Goal: Task Accomplishment & Management: Manage account settings

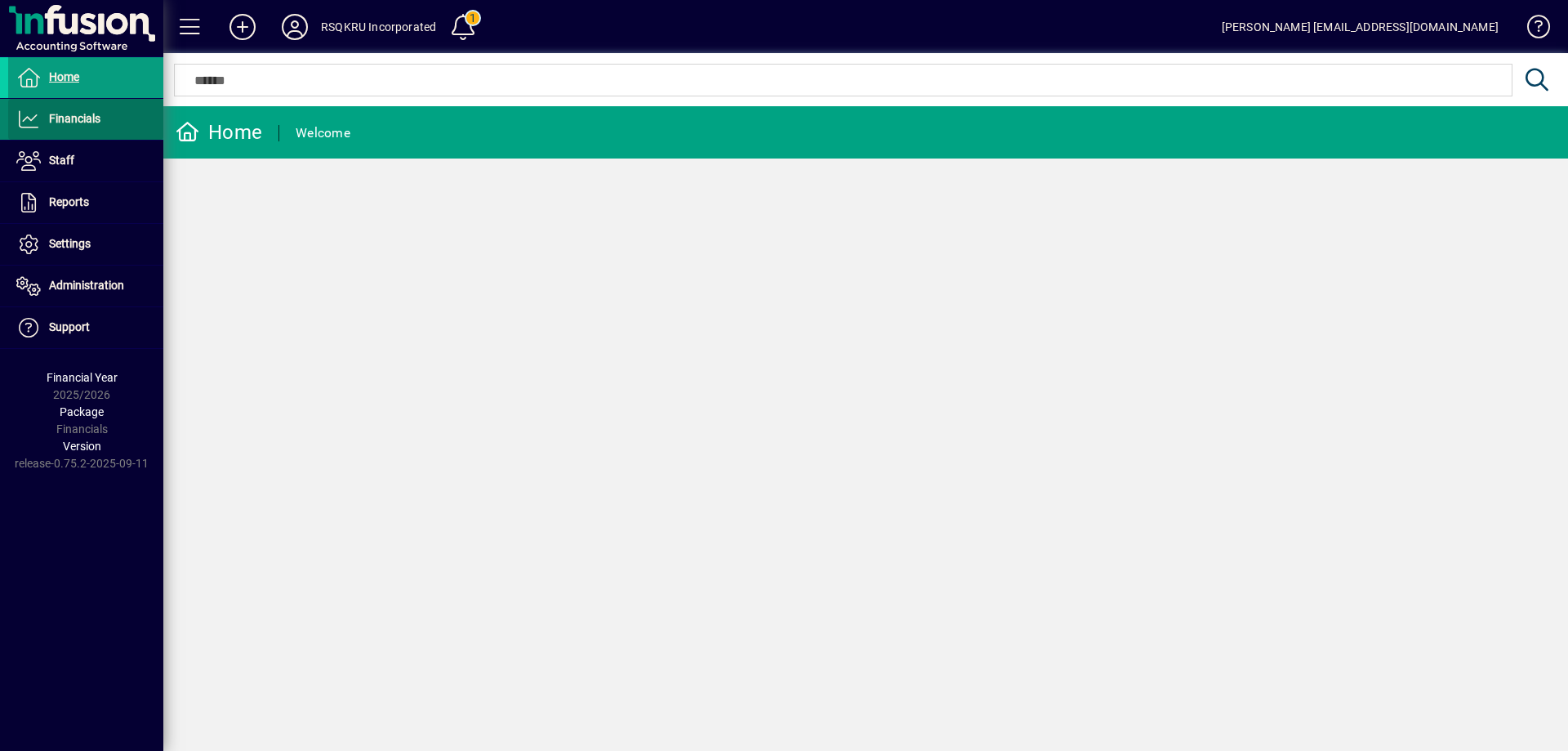
click at [91, 120] on span "Financials" at bounding box center [74, 119] width 51 height 13
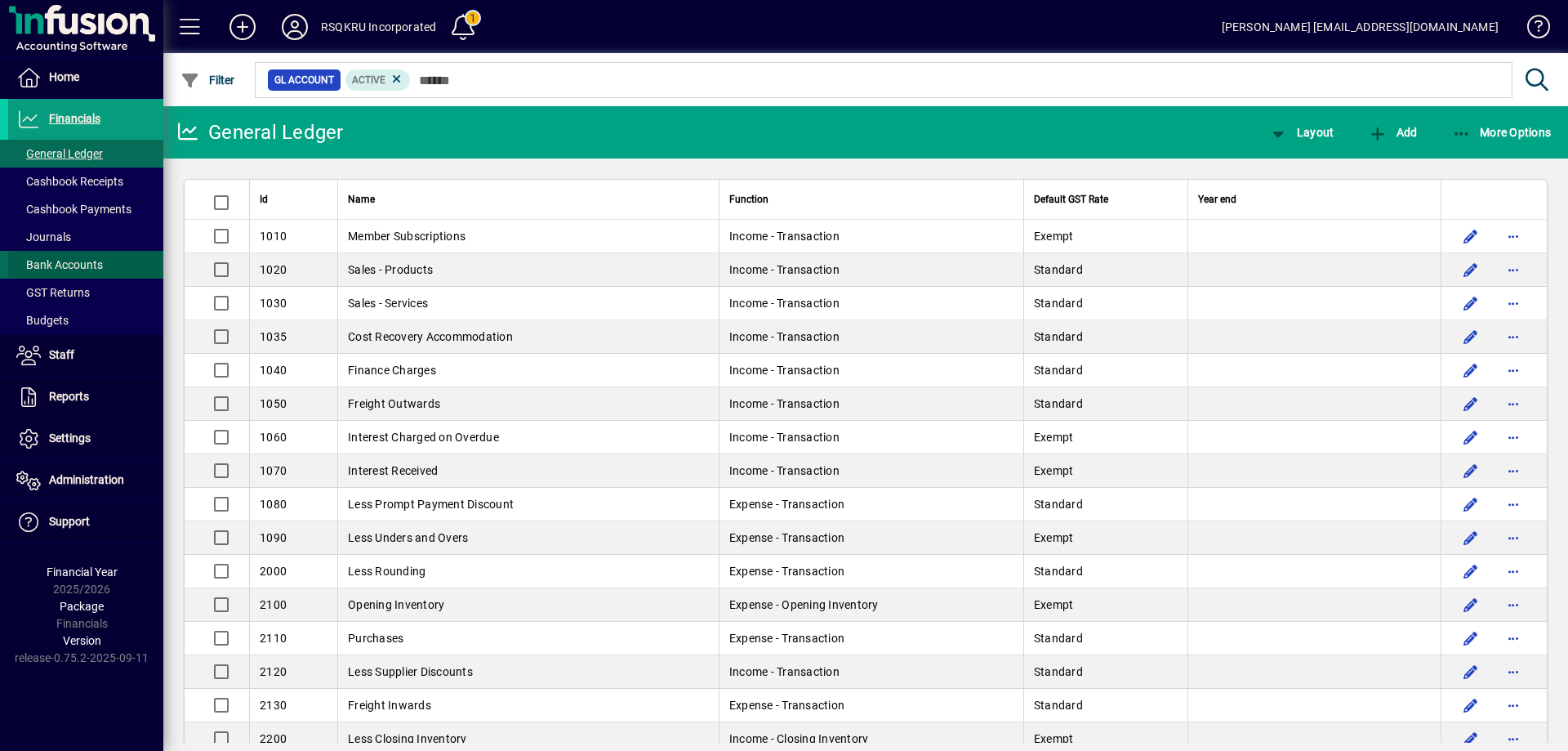
click at [85, 265] on span "Bank Accounts" at bounding box center [59, 265] width 87 height 13
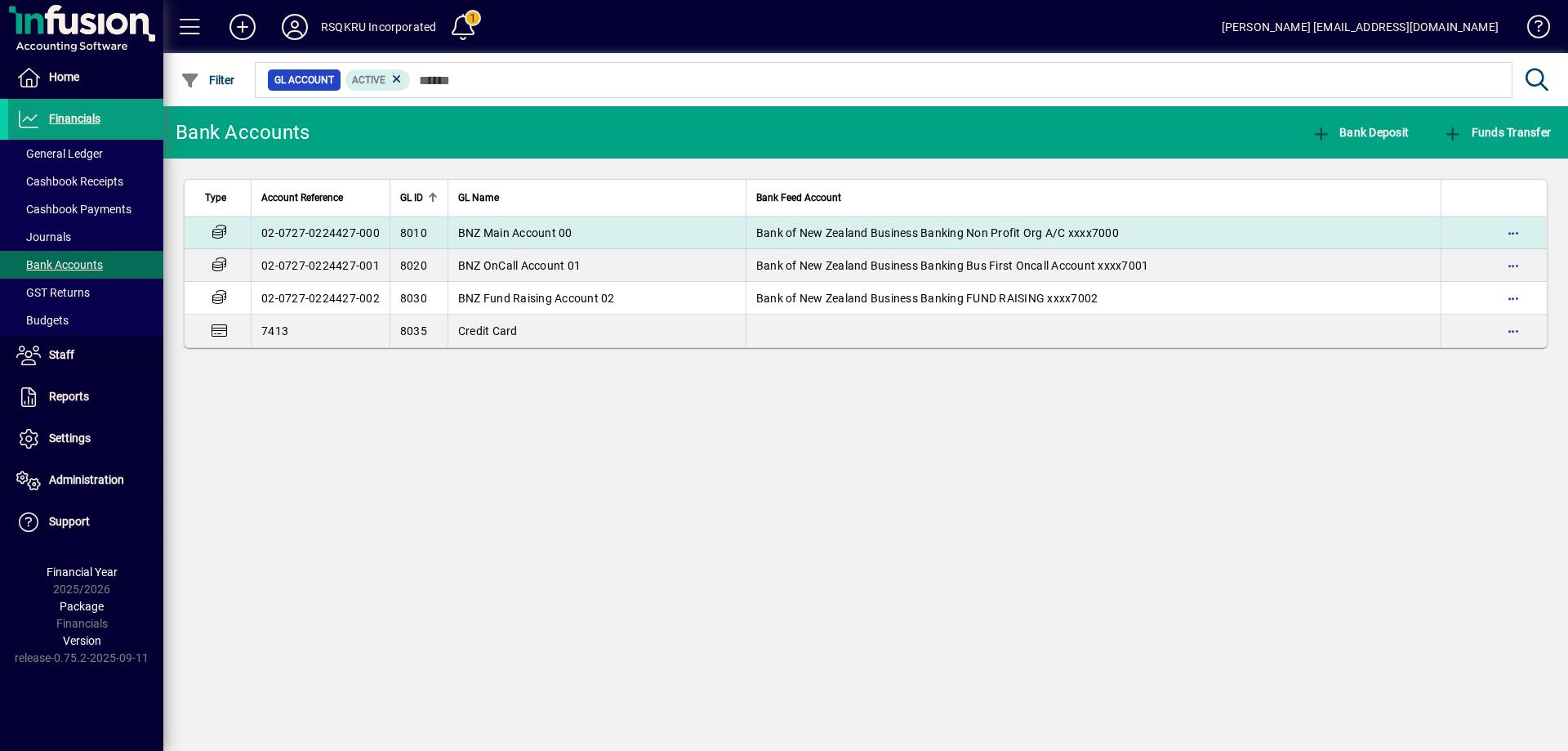
click at [614, 234] on td "BNZ Main Account 00" at bounding box center [596, 232] width 298 height 32
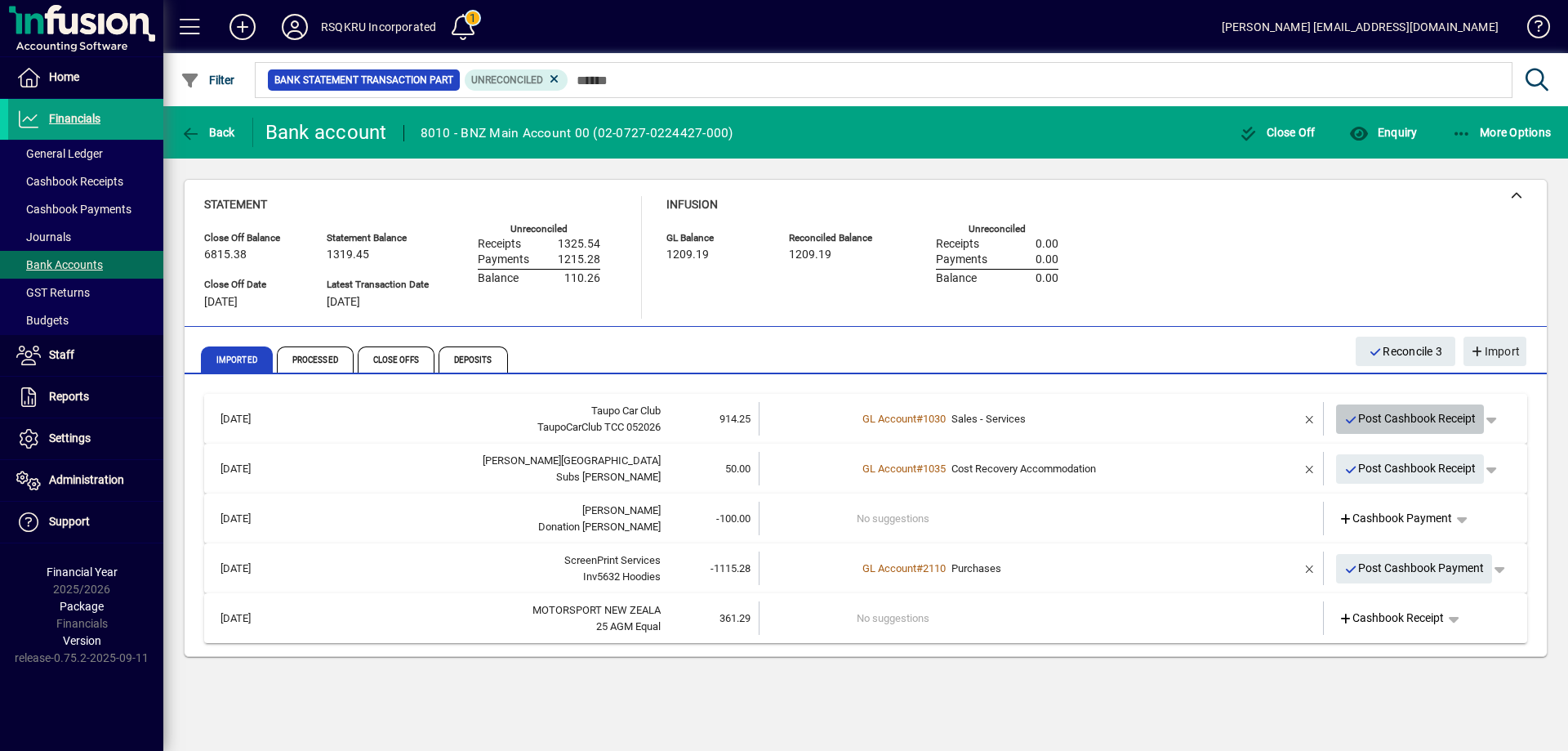
click at [1422, 418] on span "Post Cashbook Receipt" at bounding box center [1410, 419] width 132 height 27
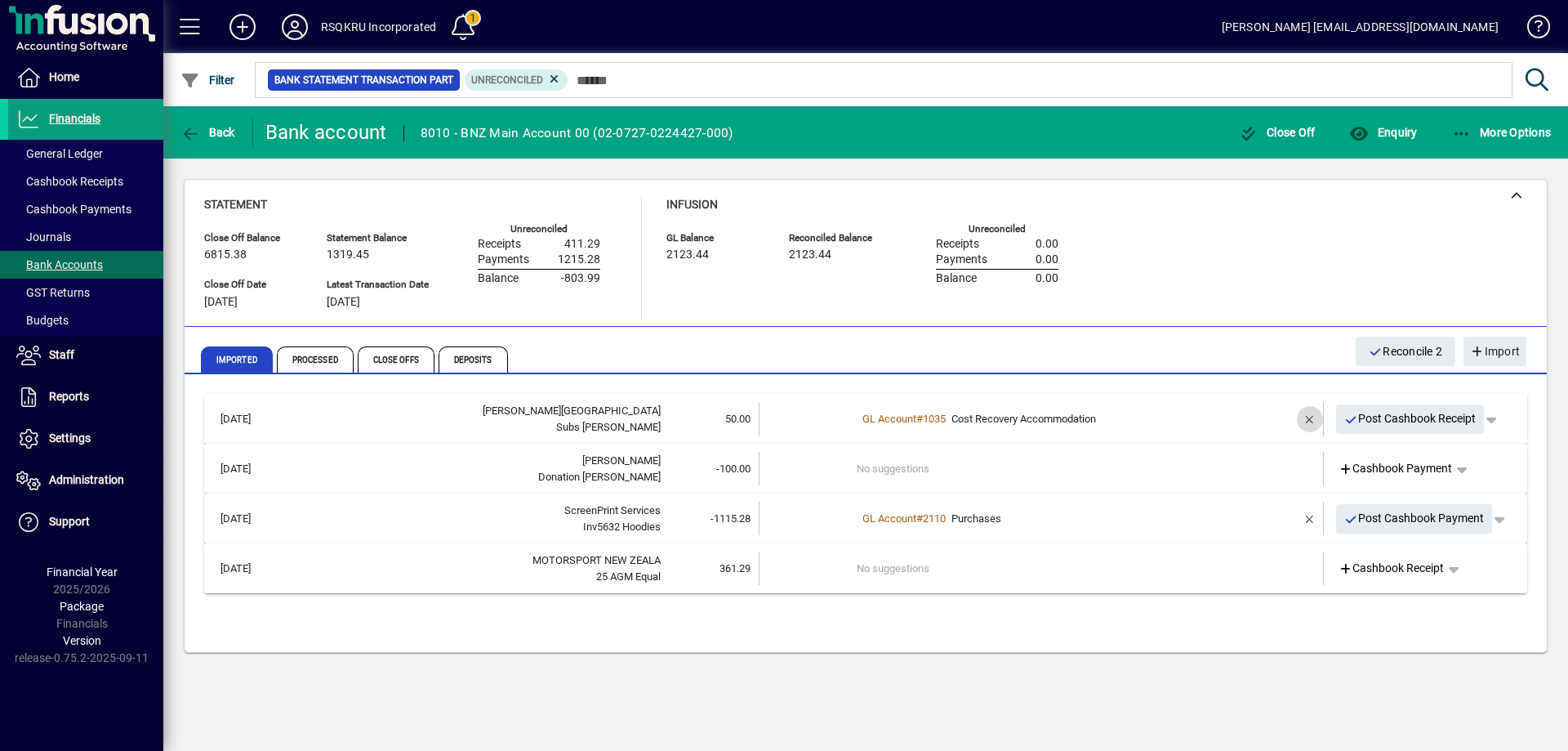
click at [1310, 417] on span "button" at bounding box center [1309, 419] width 39 height 39
click at [829, 422] on td at bounding box center [807, 418] width 98 height 33
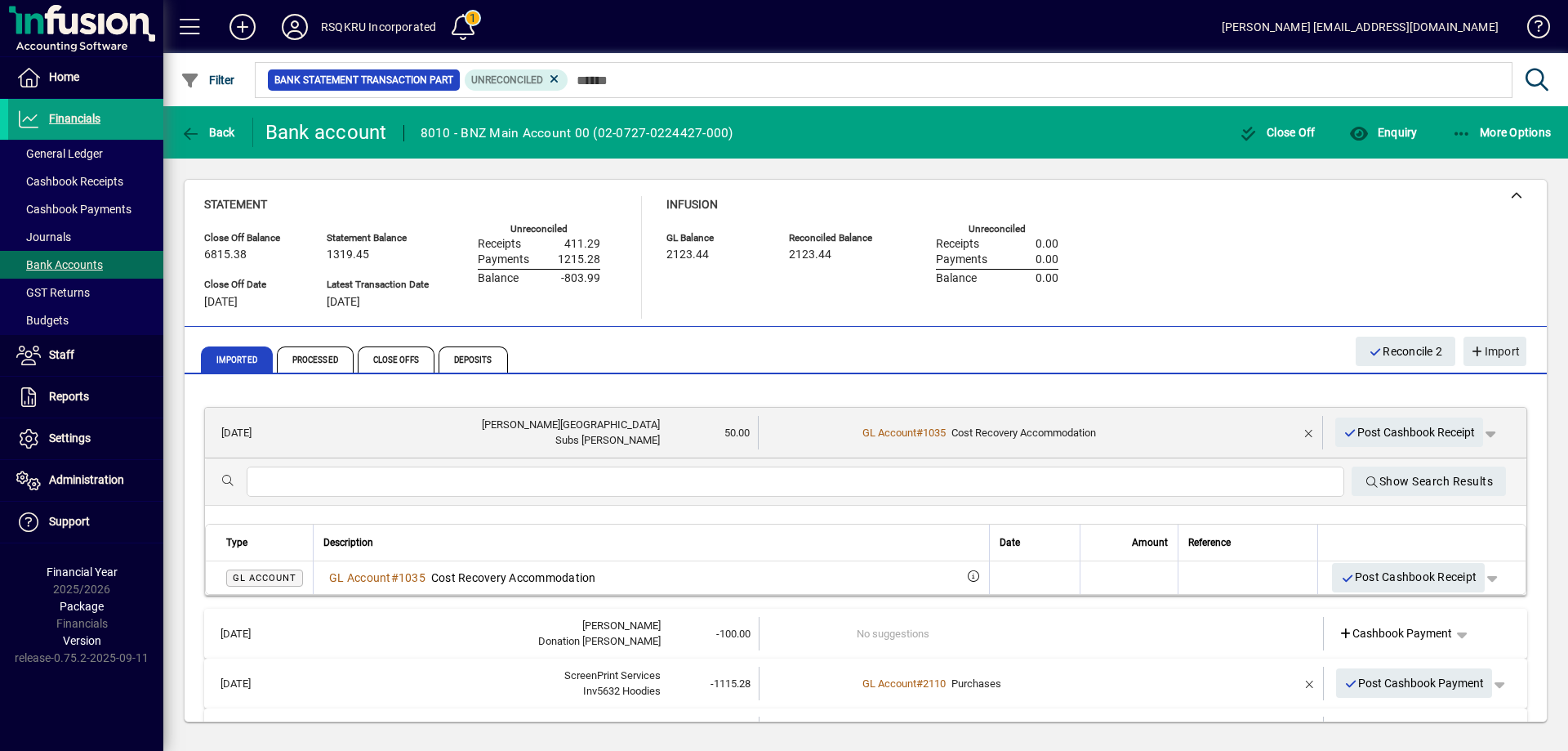
click at [339, 481] on input "text" at bounding box center [795, 482] width 1071 height 20
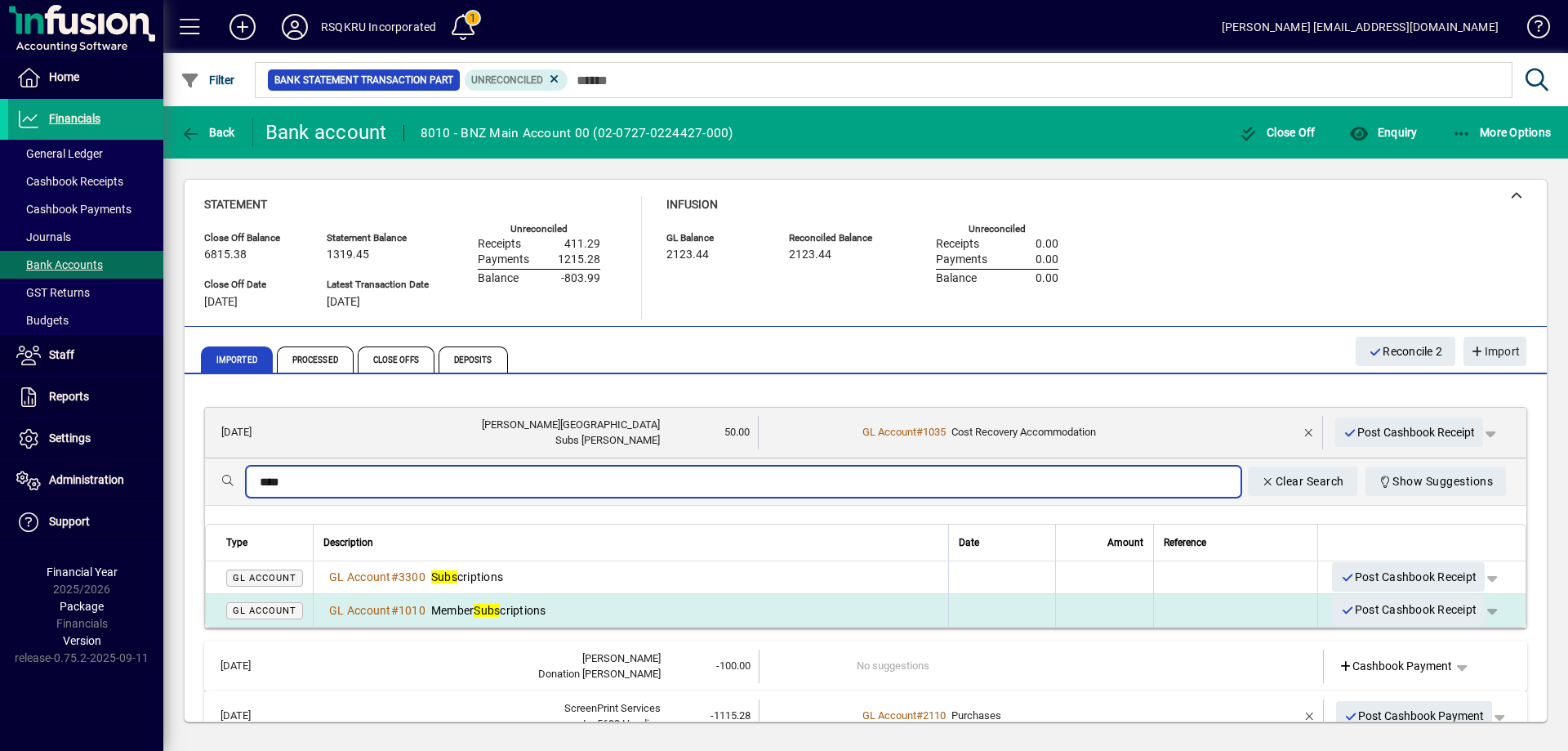
type input "****"
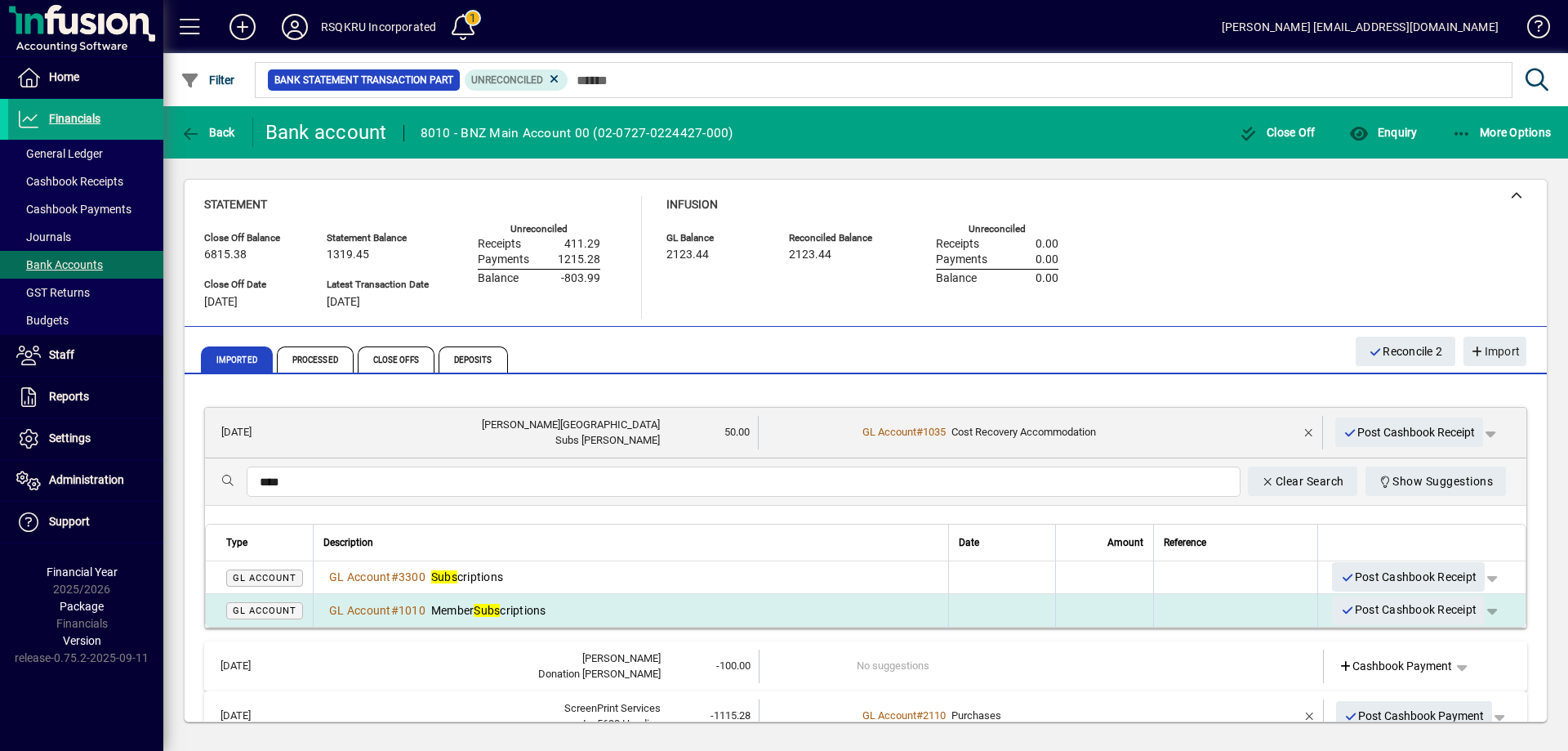
click at [480, 605] on em "Subs" at bounding box center [486, 610] width 26 height 13
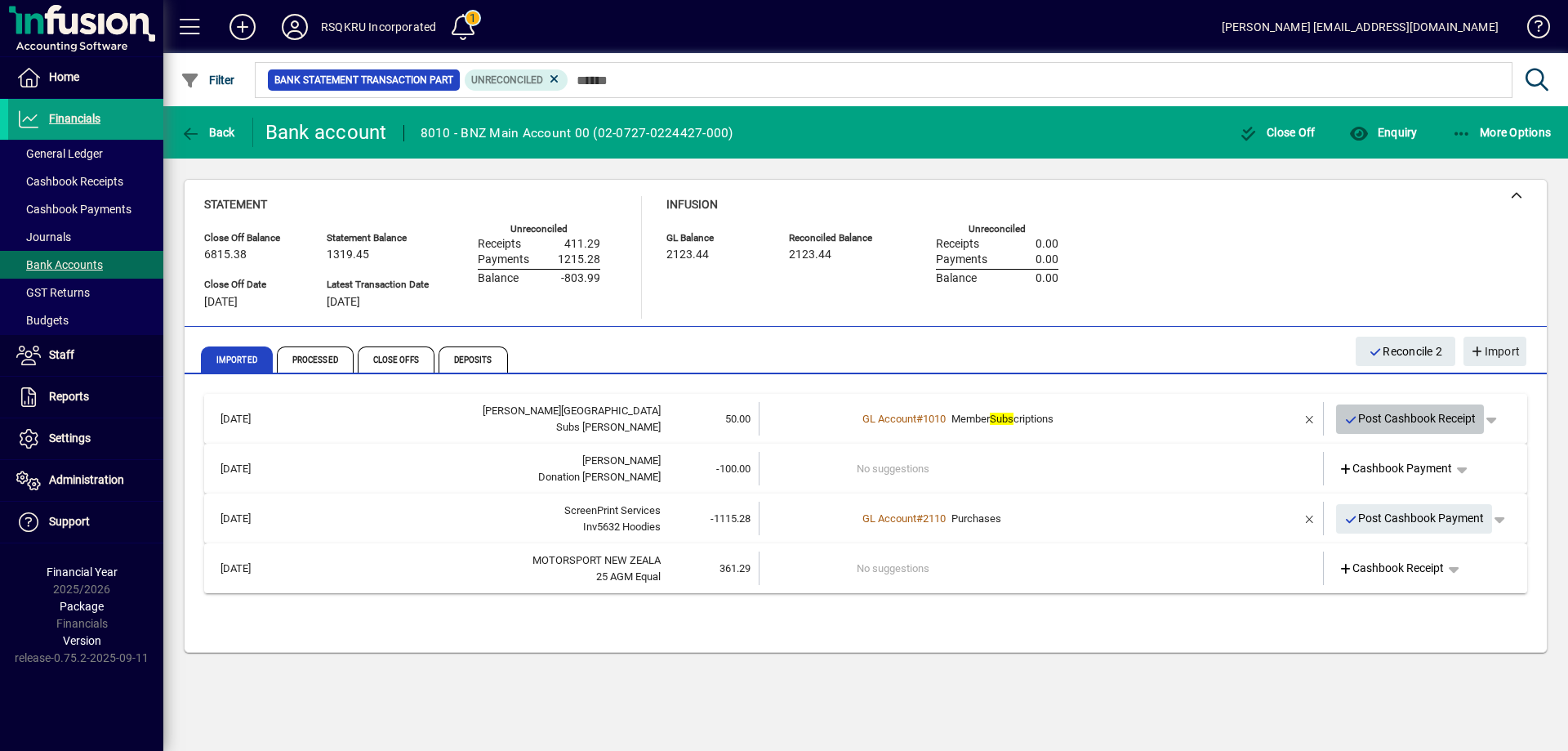
click at [1412, 421] on span "Post Cashbook Receipt" at bounding box center [1410, 419] width 132 height 27
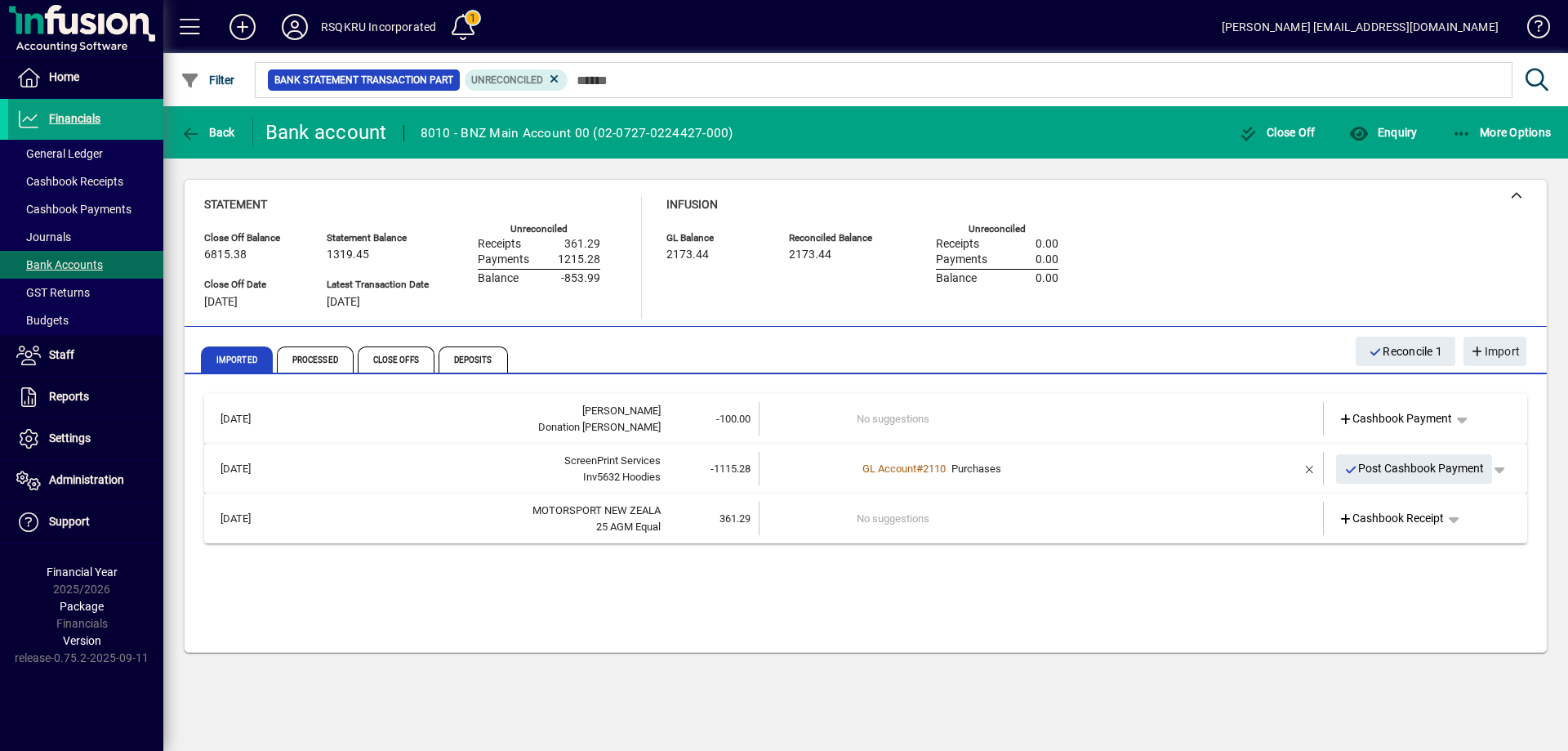
click at [995, 423] on td "No suggestions" at bounding box center [1042, 418] width 371 height 33
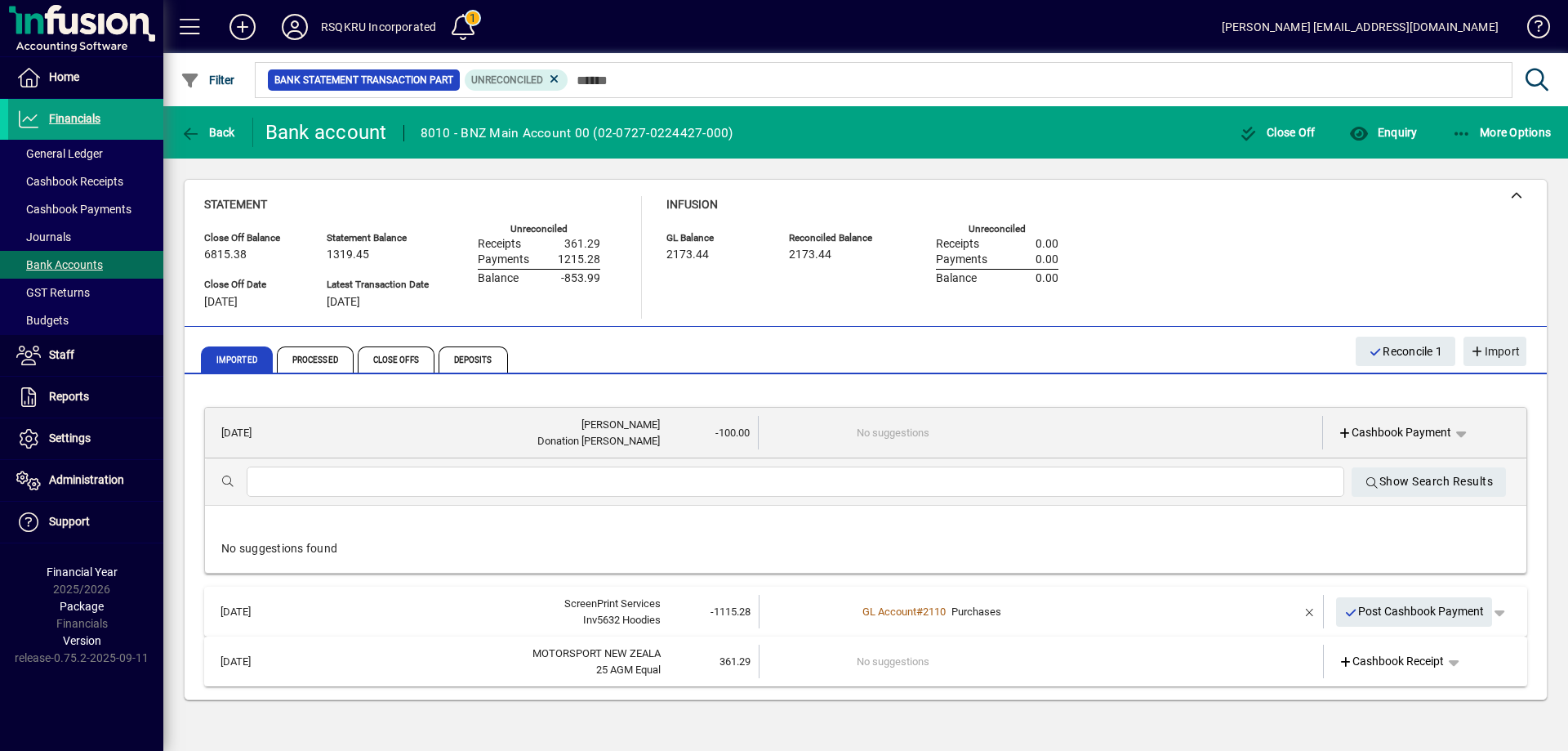
click at [337, 493] on div at bounding box center [794, 482] width 1097 height 30
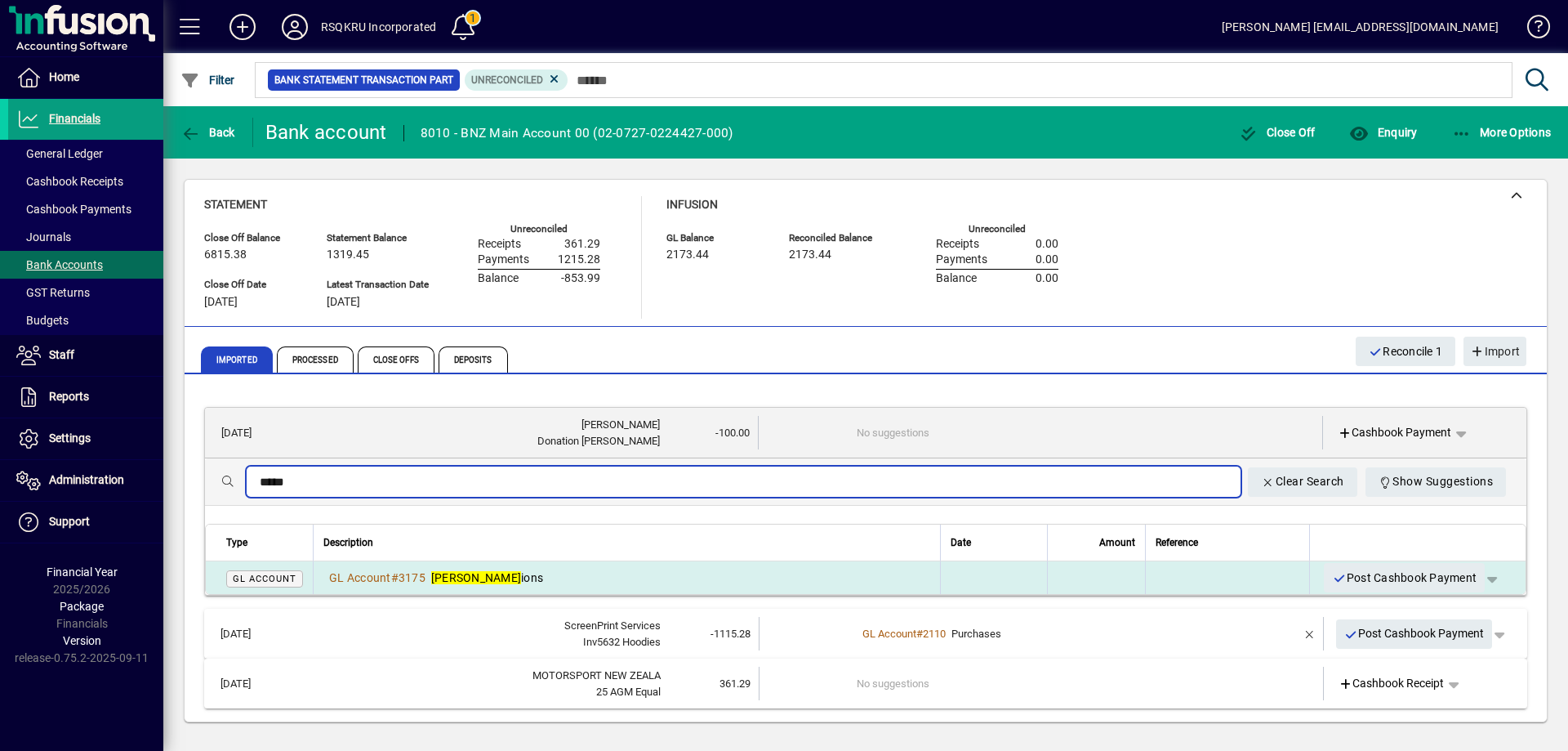
type input "*****"
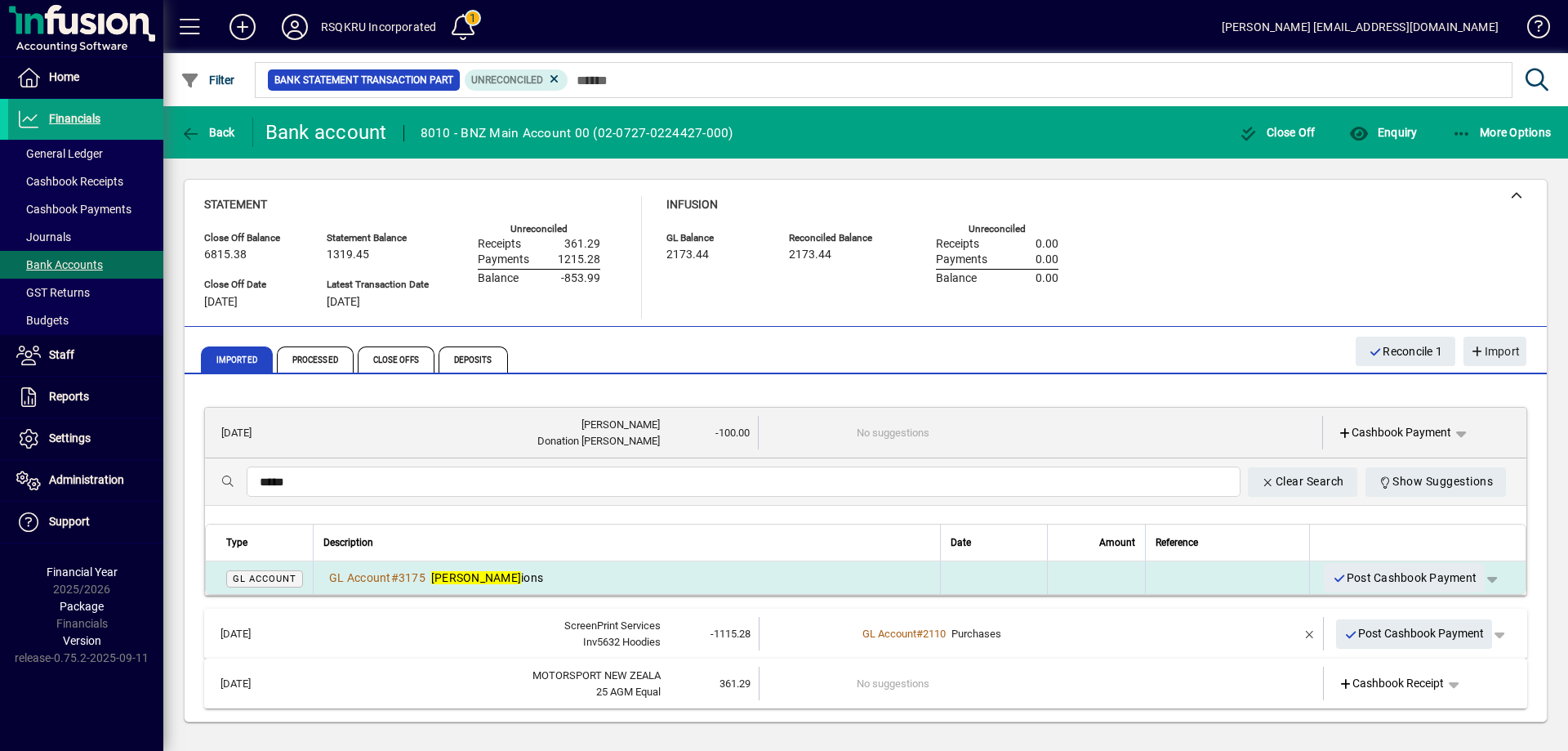
click at [450, 577] on em "[PERSON_NAME]" at bounding box center [476, 578] width 89 height 13
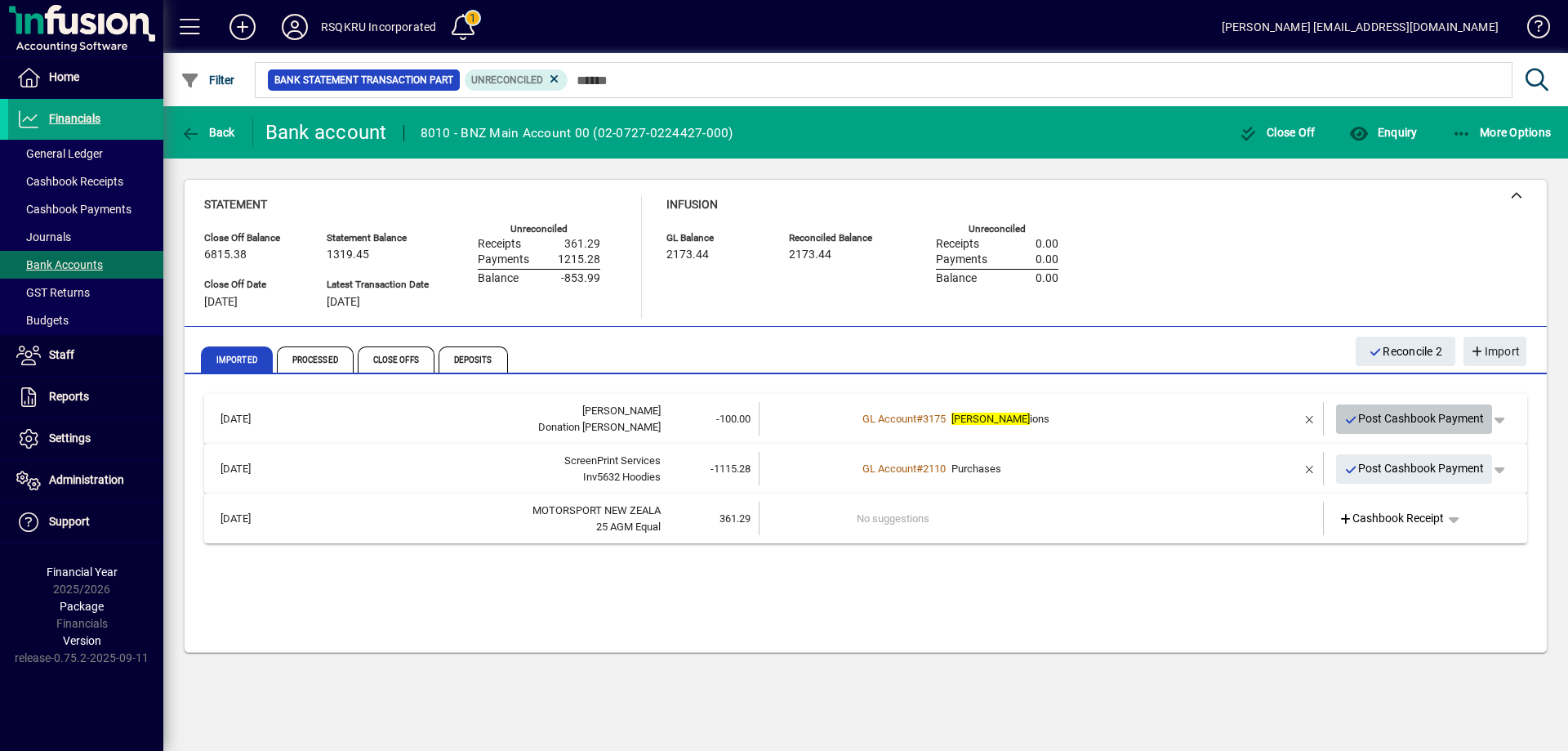
click at [1424, 416] on span "Post Cashbook Payment" at bounding box center [1415, 419] width 141 height 27
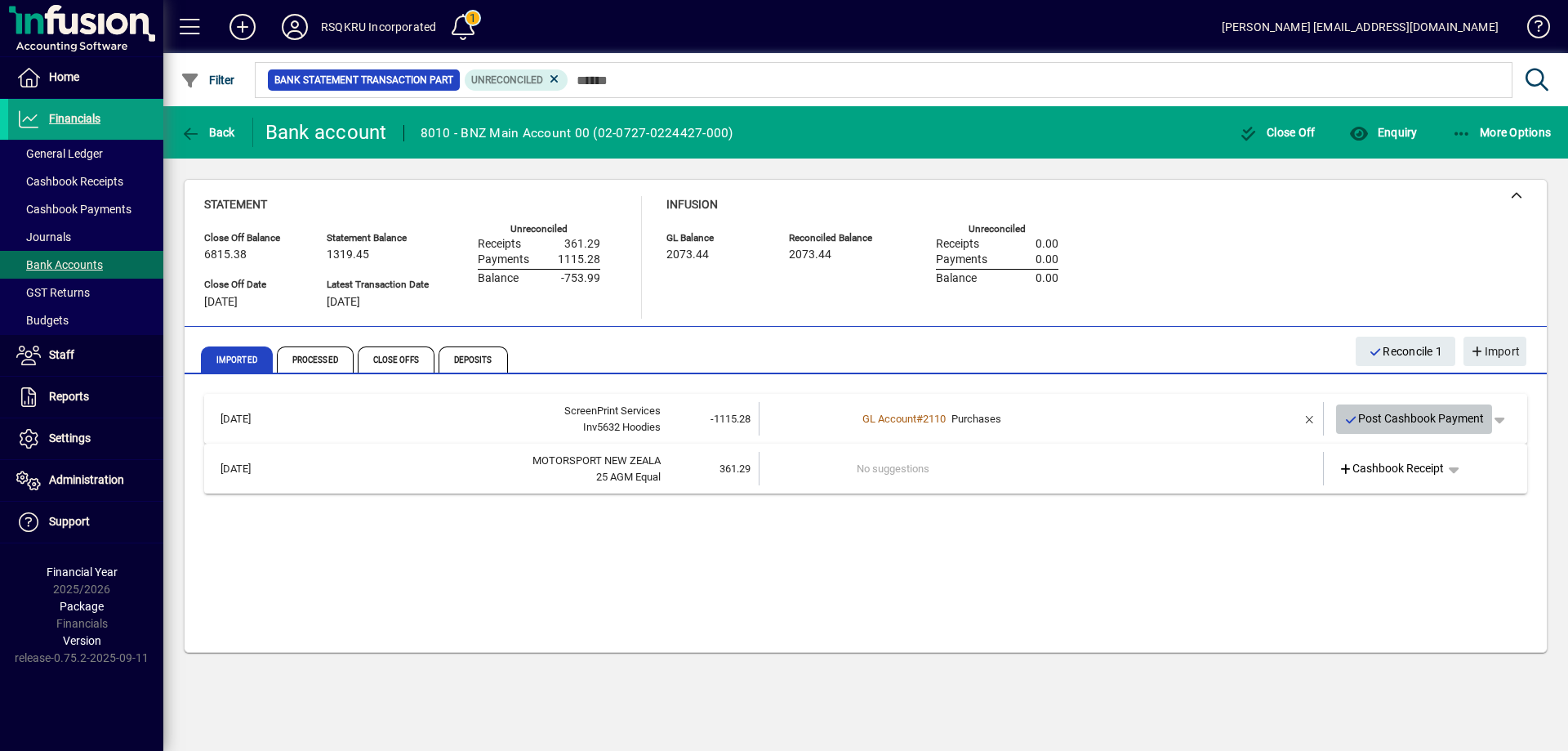
click at [1372, 419] on span "Post Cashbook Payment" at bounding box center [1415, 419] width 141 height 27
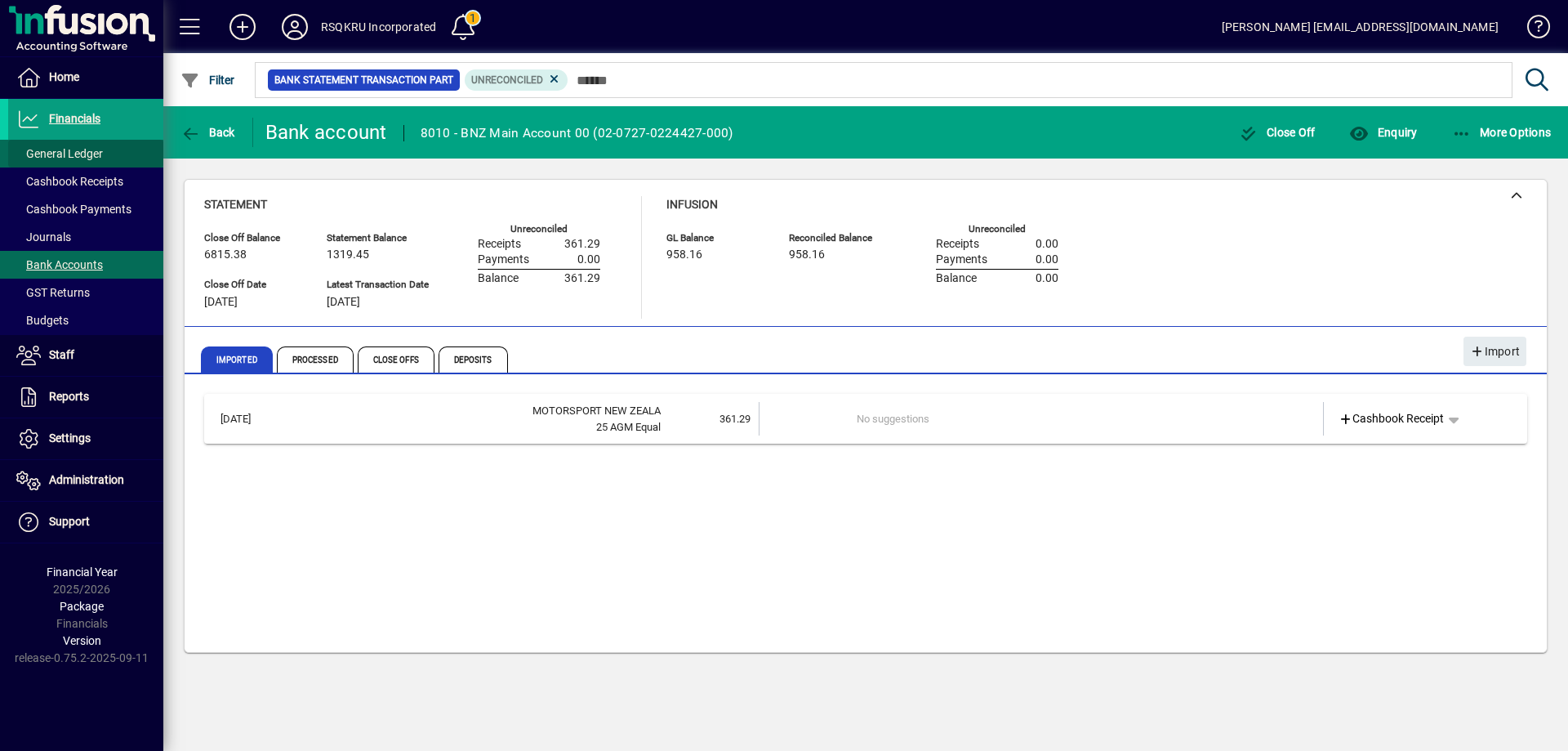
click at [88, 153] on span "General Ledger" at bounding box center [59, 153] width 87 height 13
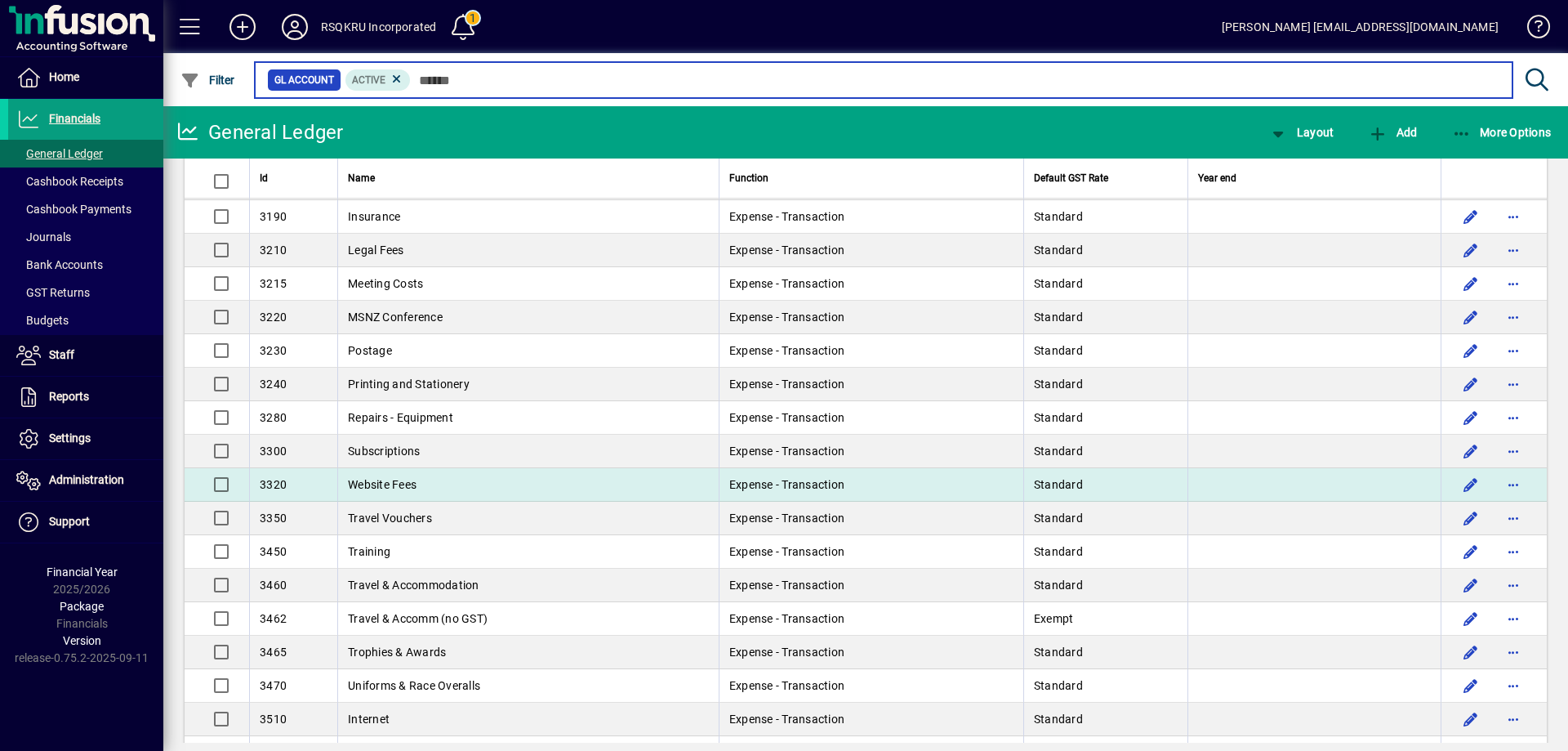
scroll to position [817, 0]
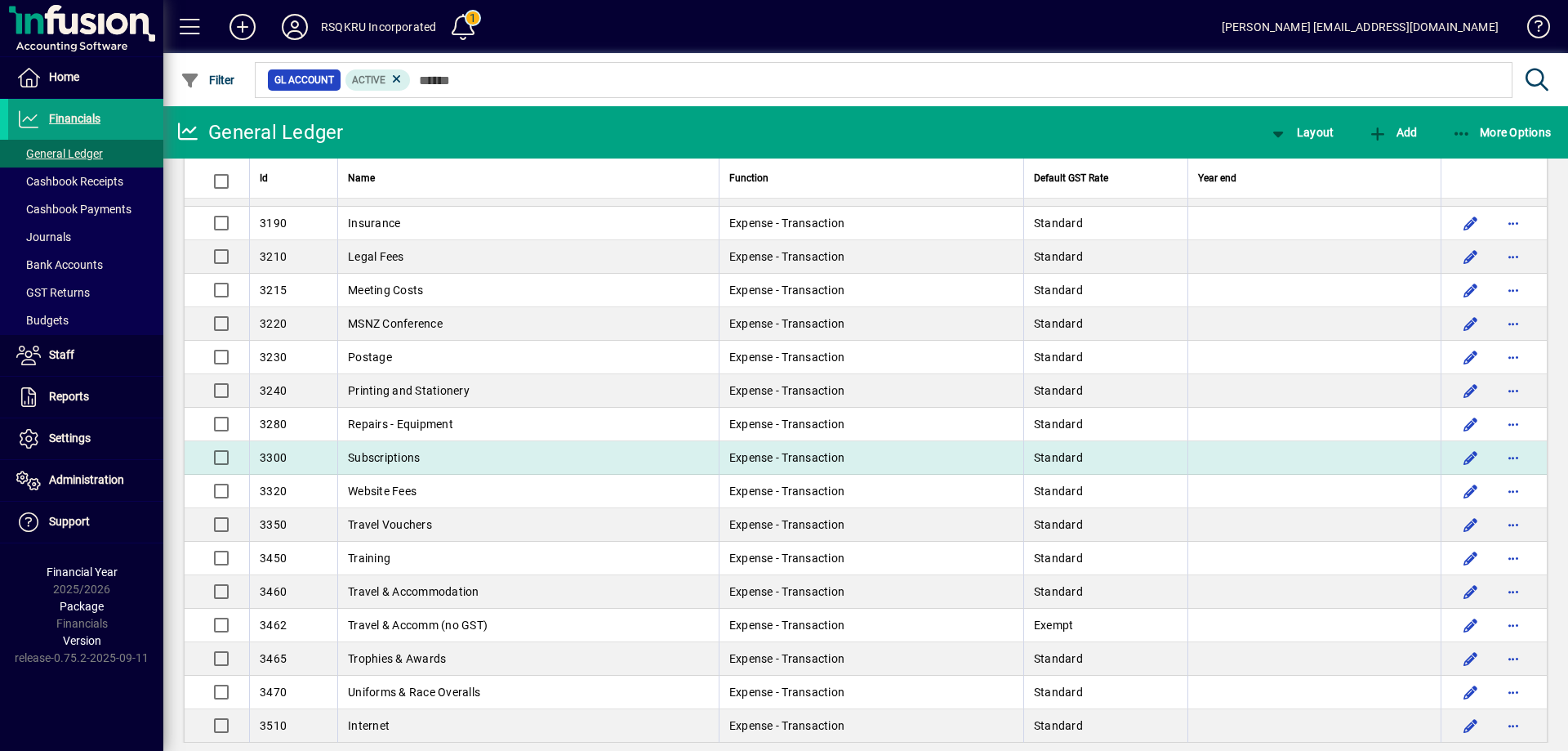
click at [384, 447] on td "Subscriptions" at bounding box center [527, 457] width 382 height 33
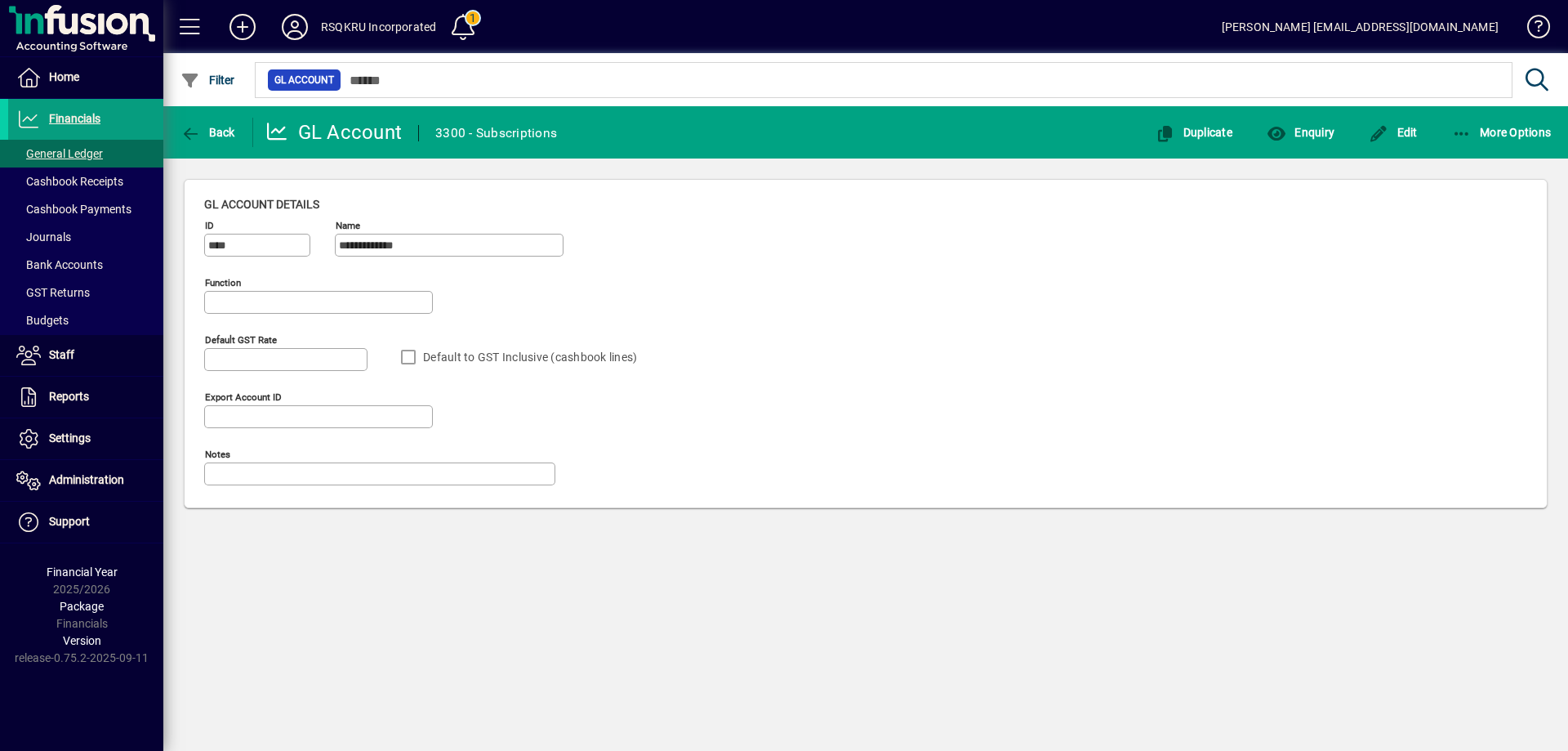
type input "**********"
click at [1293, 130] on span "Enquiry" at bounding box center [1300, 132] width 68 height 13
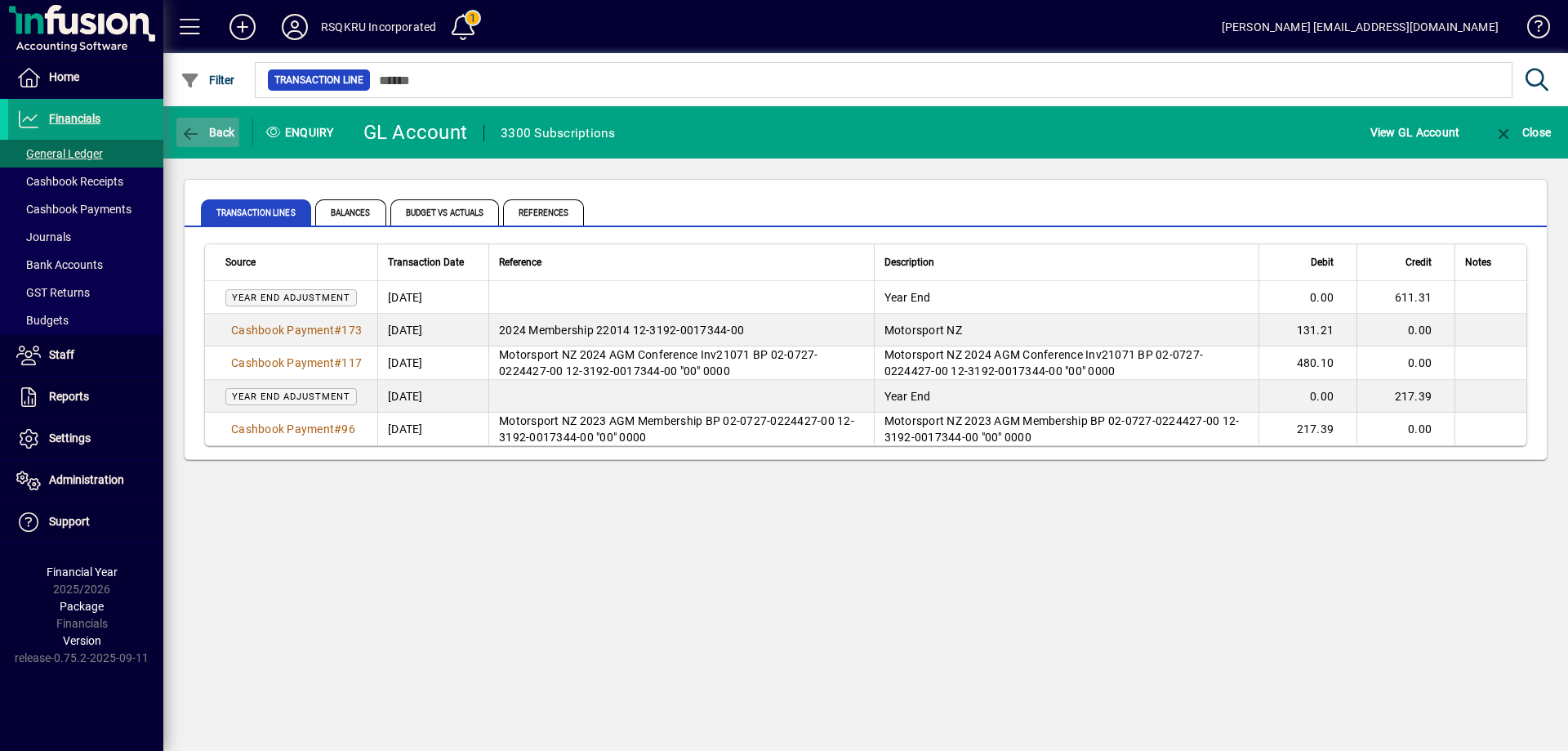
click at [207, 126] on span "Back" at bounding box center [208, 132] width 55 height 13
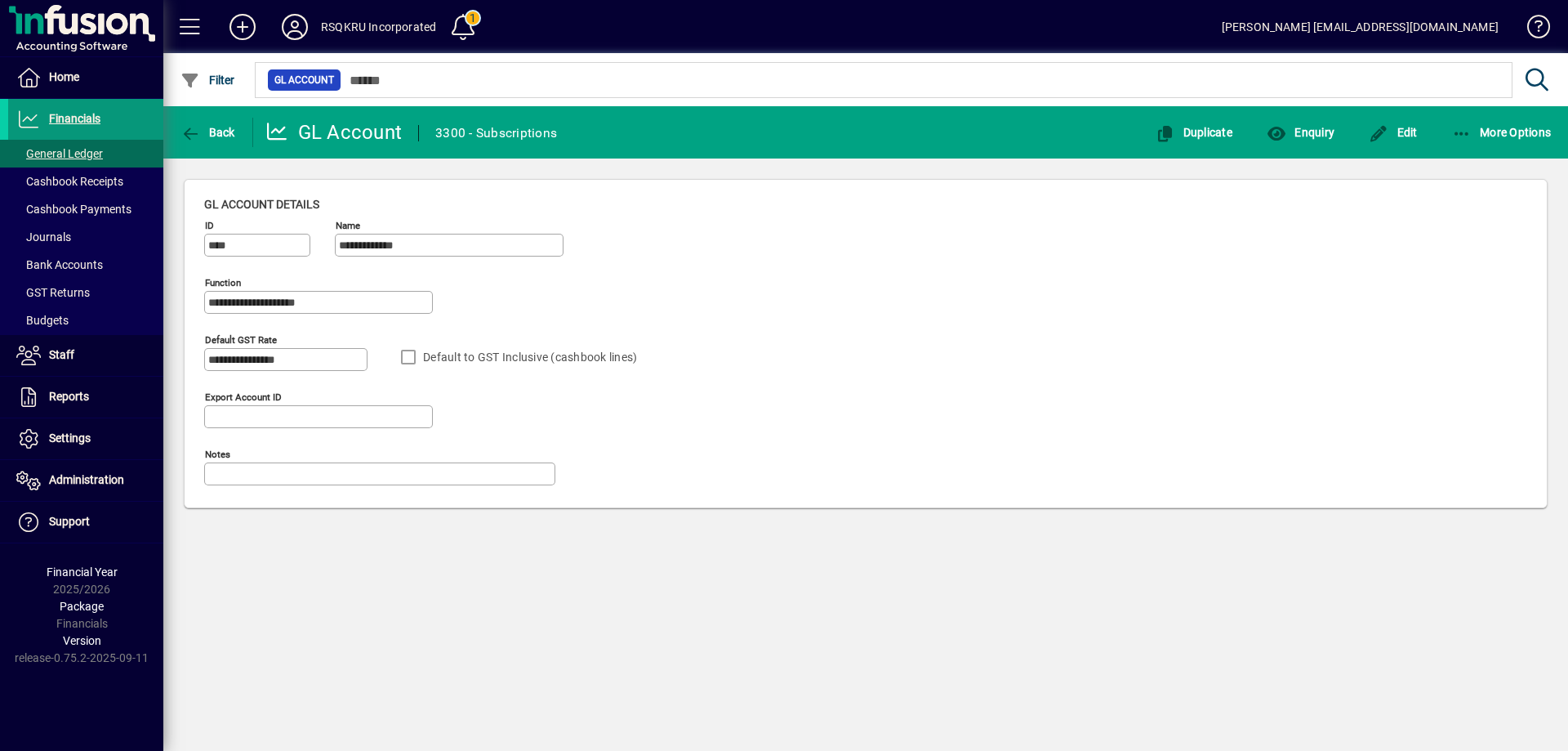
click at [89, 118] on span "Financials" at bounding box center [74, 119] width 51 height 13
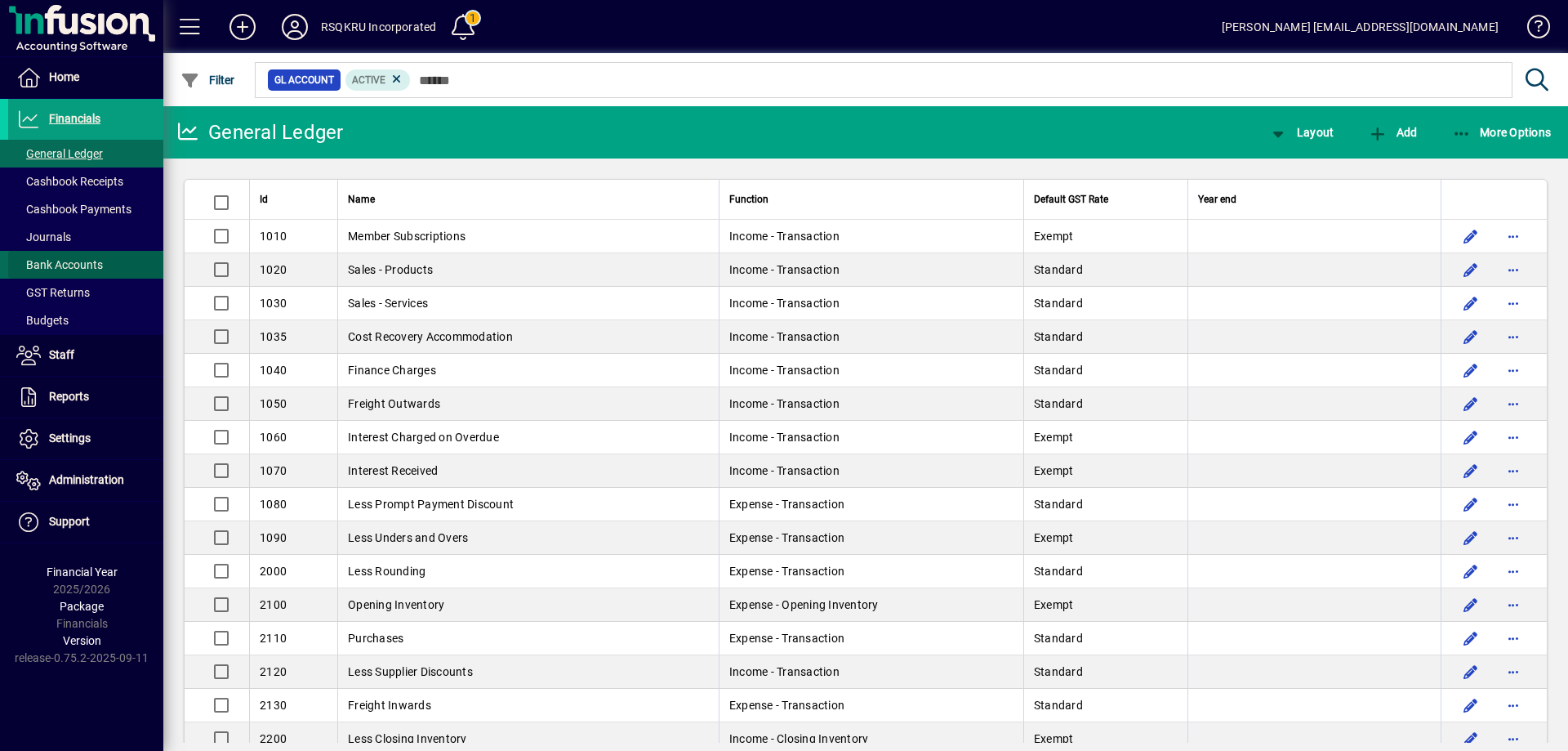
click at [69, 262] on span "Bank Accounts" at bounding box center [59, 265] width 87 height 13
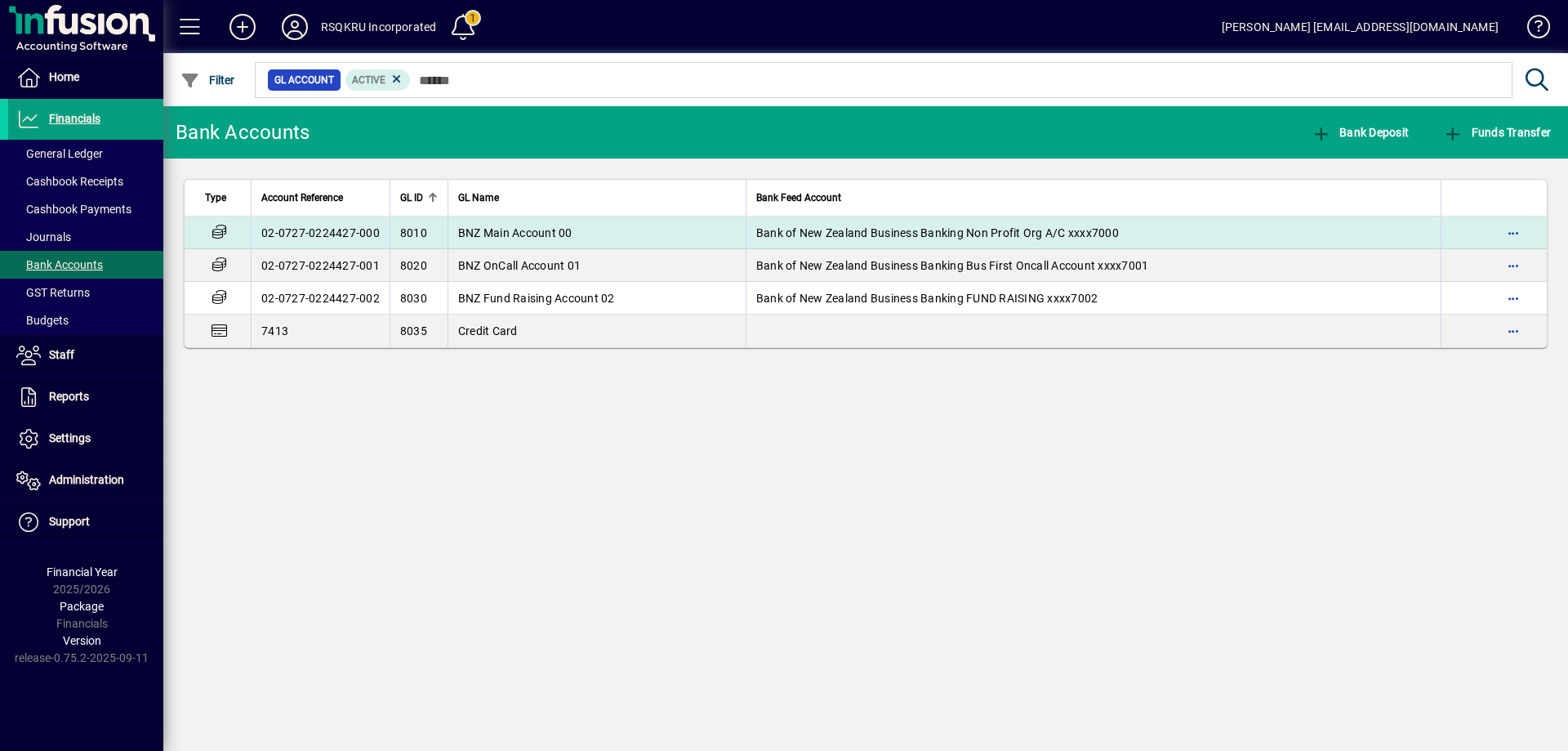
click at [559, 232] on span "BNZ Main Account 00" at bounding box center [515, 233] width 114 height 13
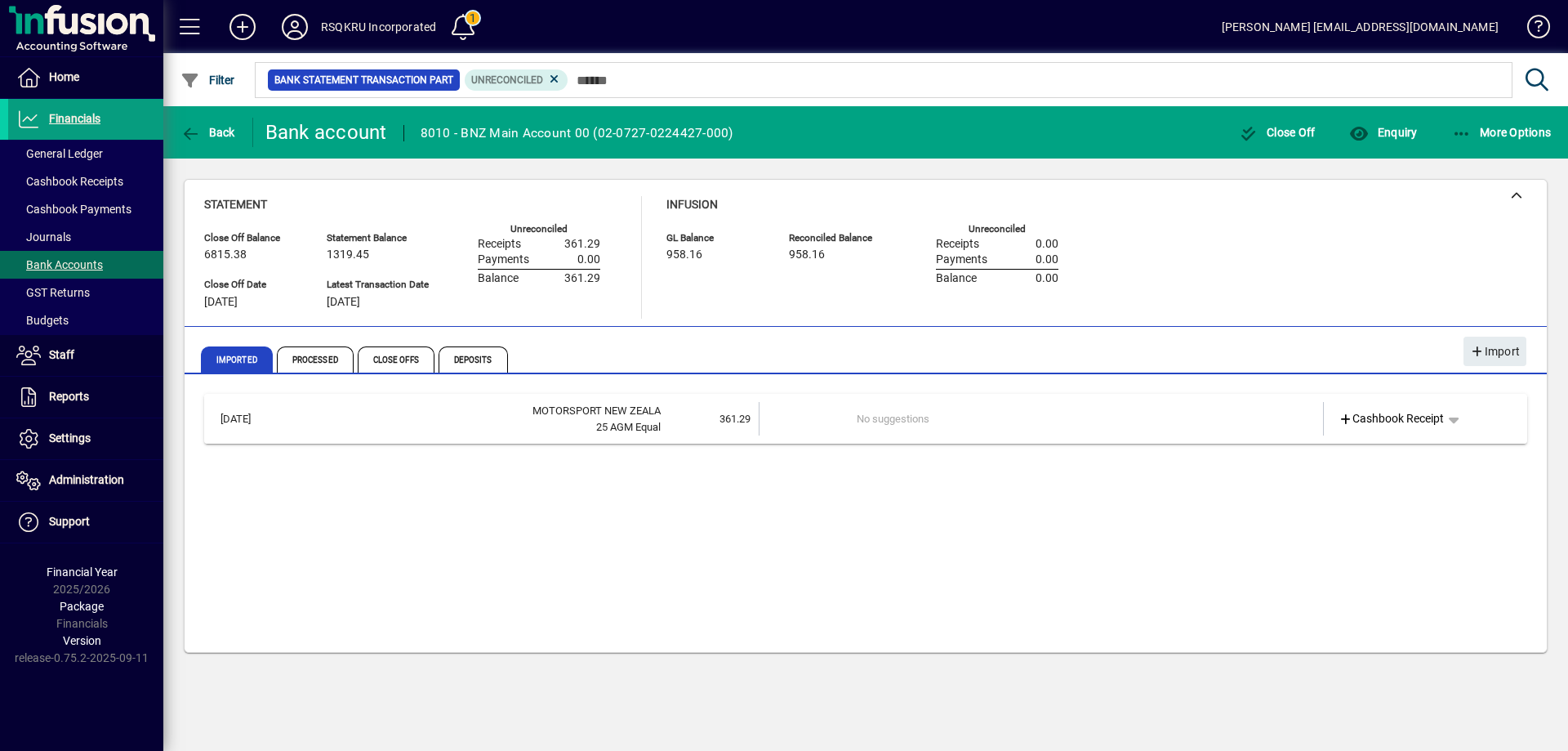
click at [934, 424] on td "No suggestions" at bounding box center [1042, 418] width 371 height 33
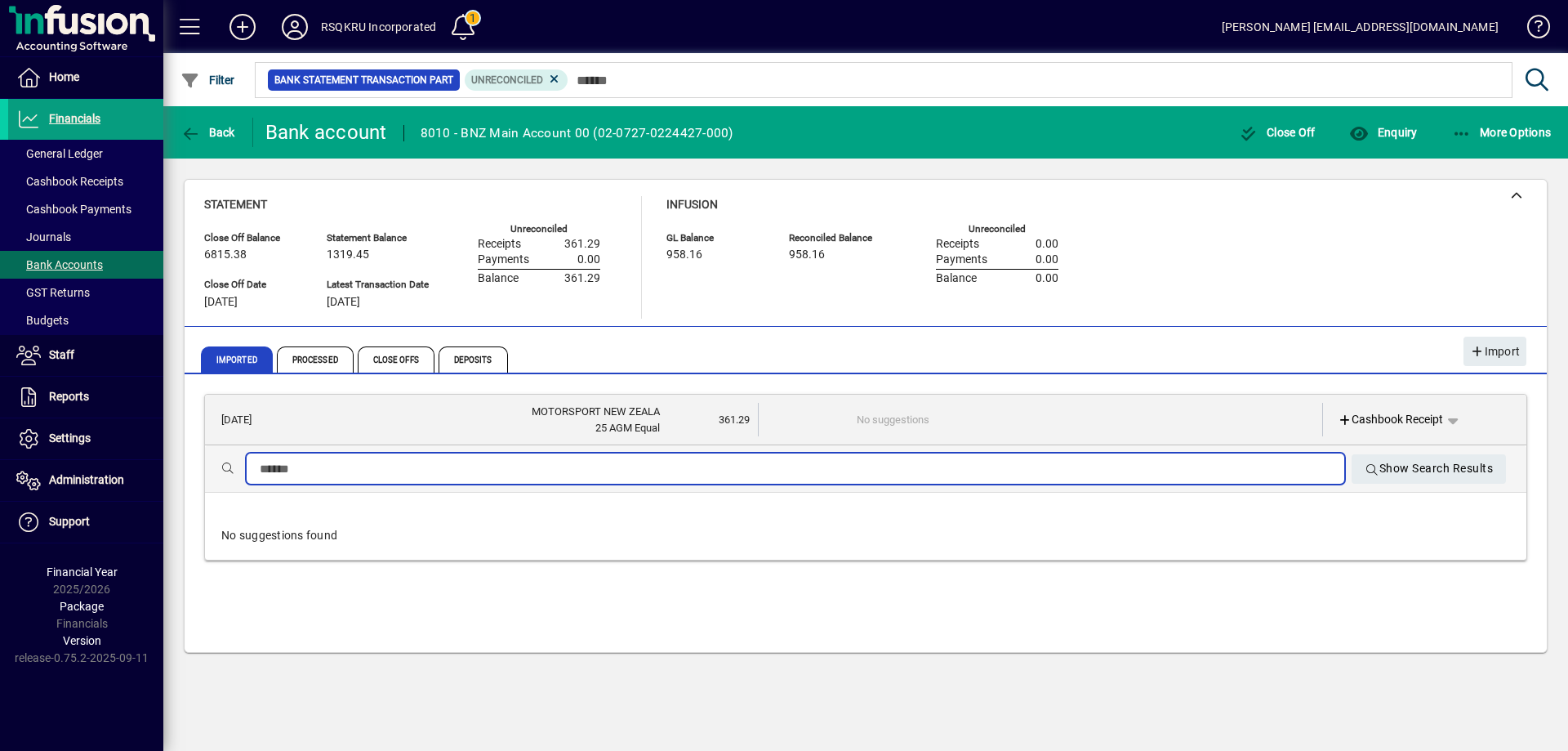
click at [283, 469] on input "text" at bounding box center [795, 468] width 1071 height 20
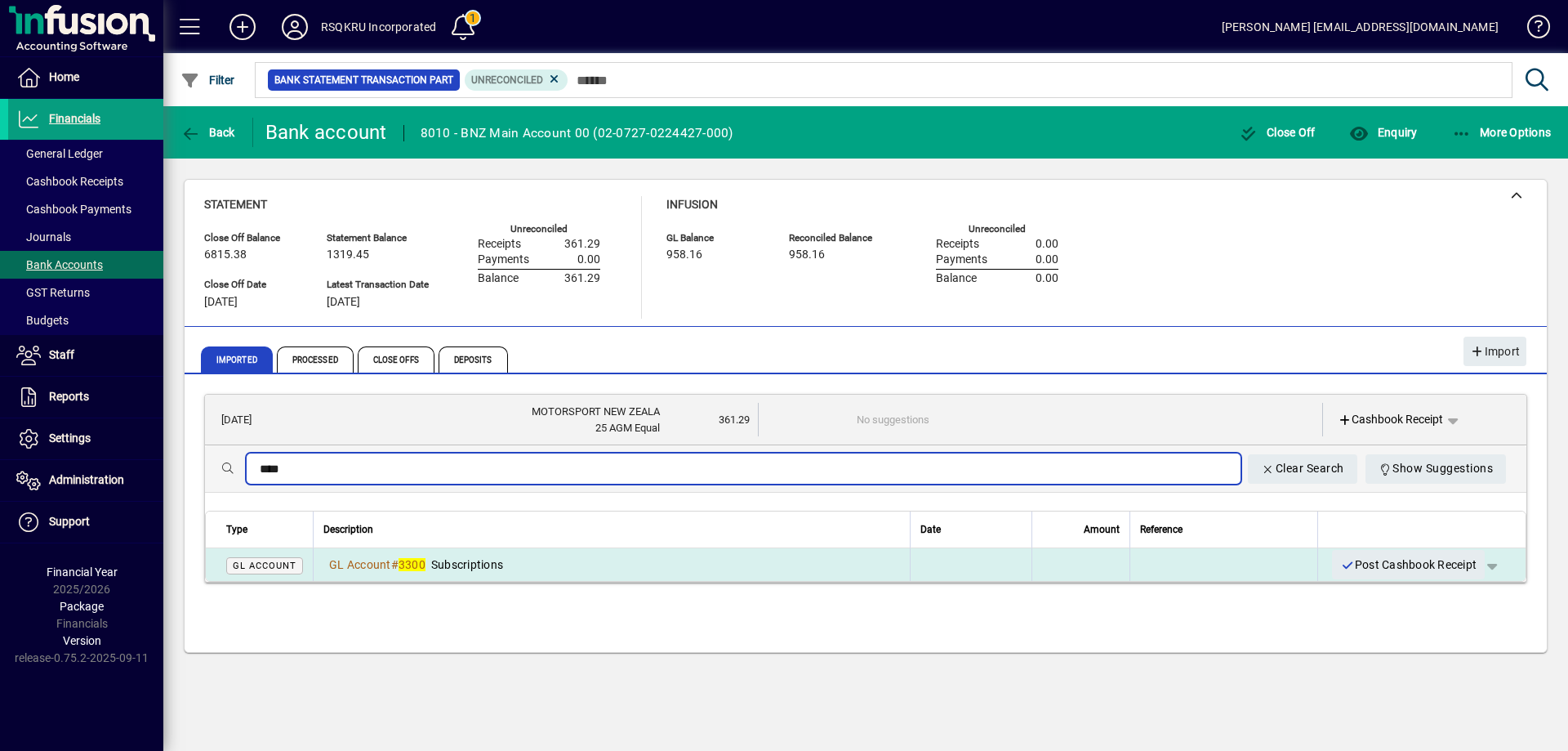
type input "****"
click at [446, 564] on span "Subscriptions" at bounding box center [467, 564] width 72 height 13
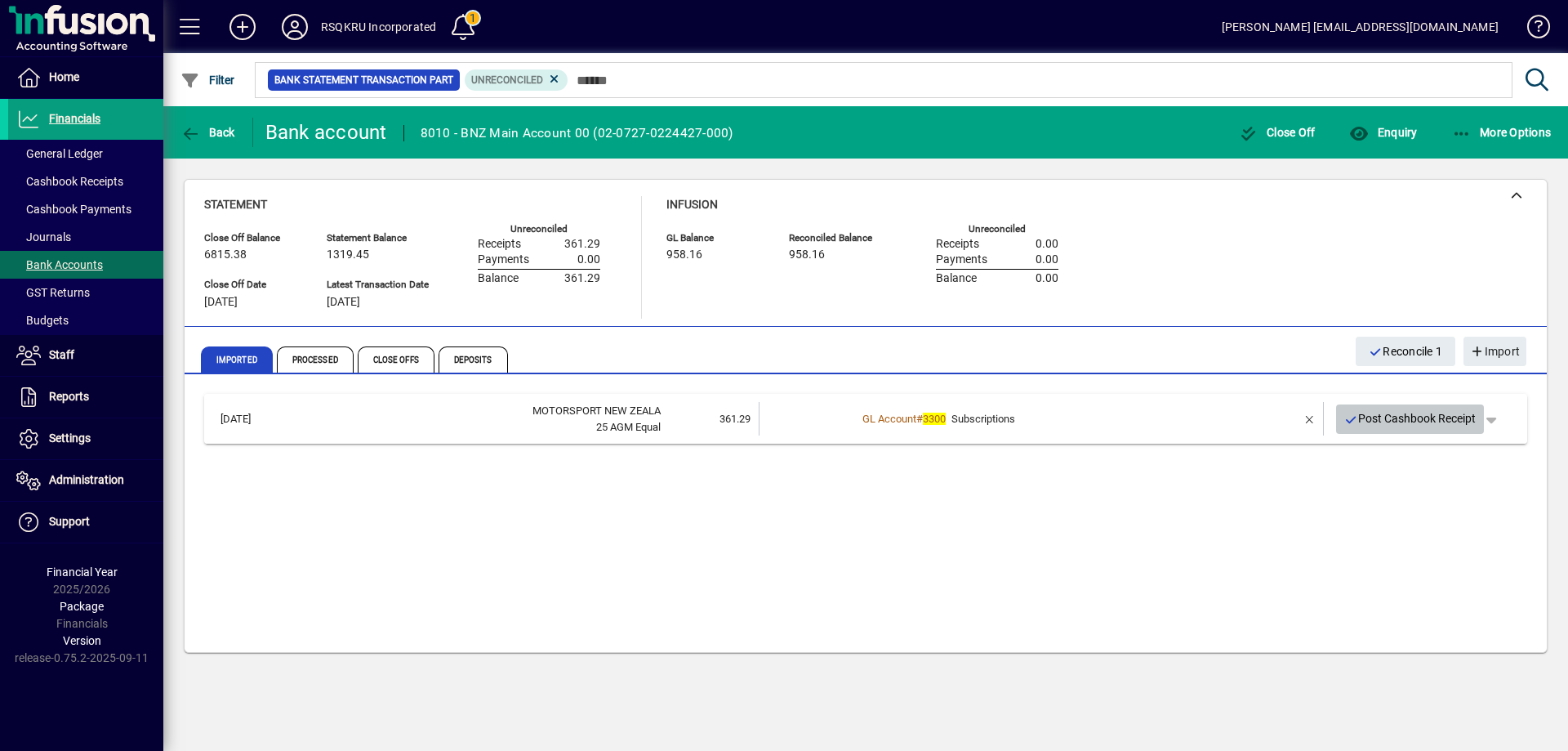
click at [1408, 415] on span "Post Cashbook Receipt" at bounding box center [1410, 419] width 132 height 27
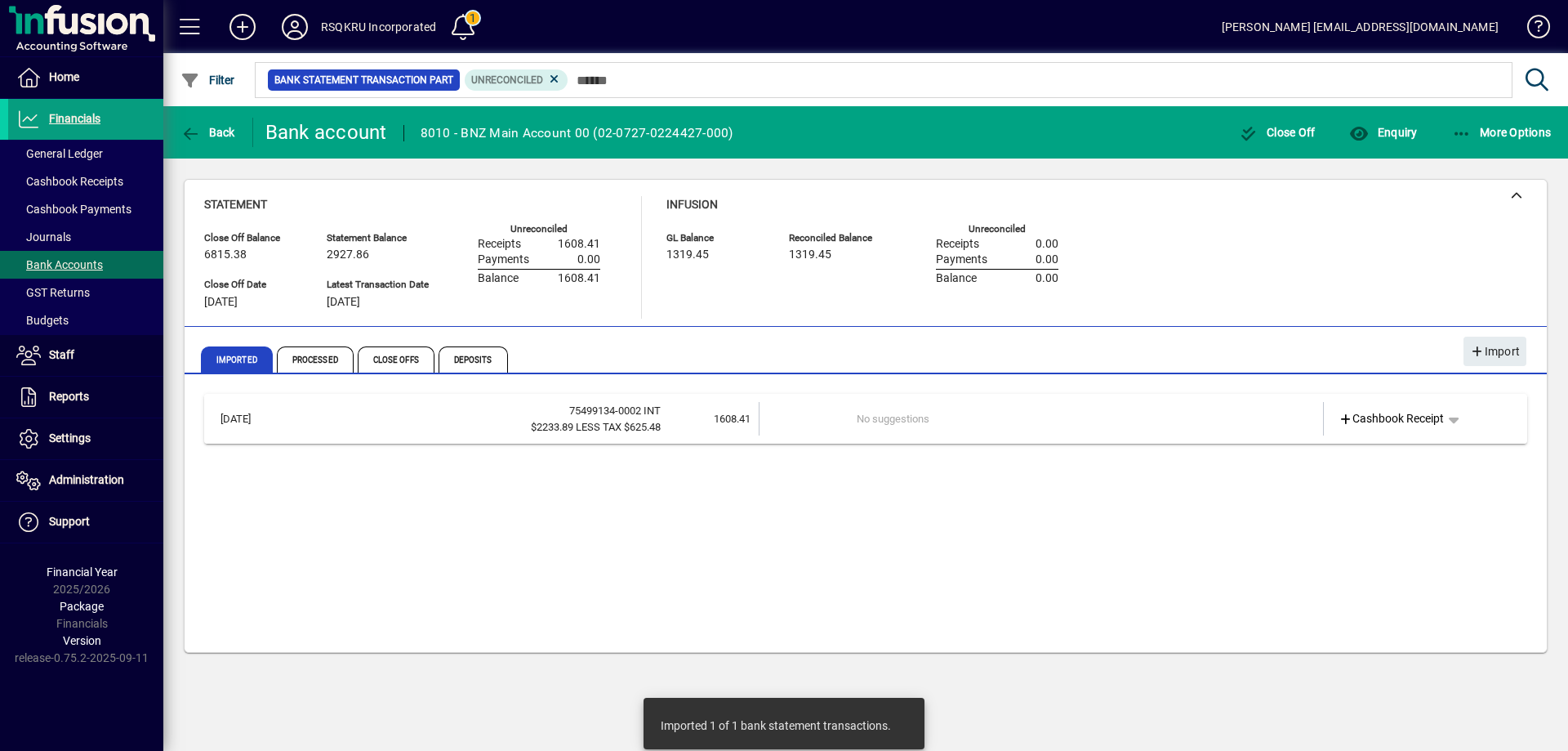
click at [999, 415] on td "No suggestions" at bounding box center [1042, 418] width 371 height 33
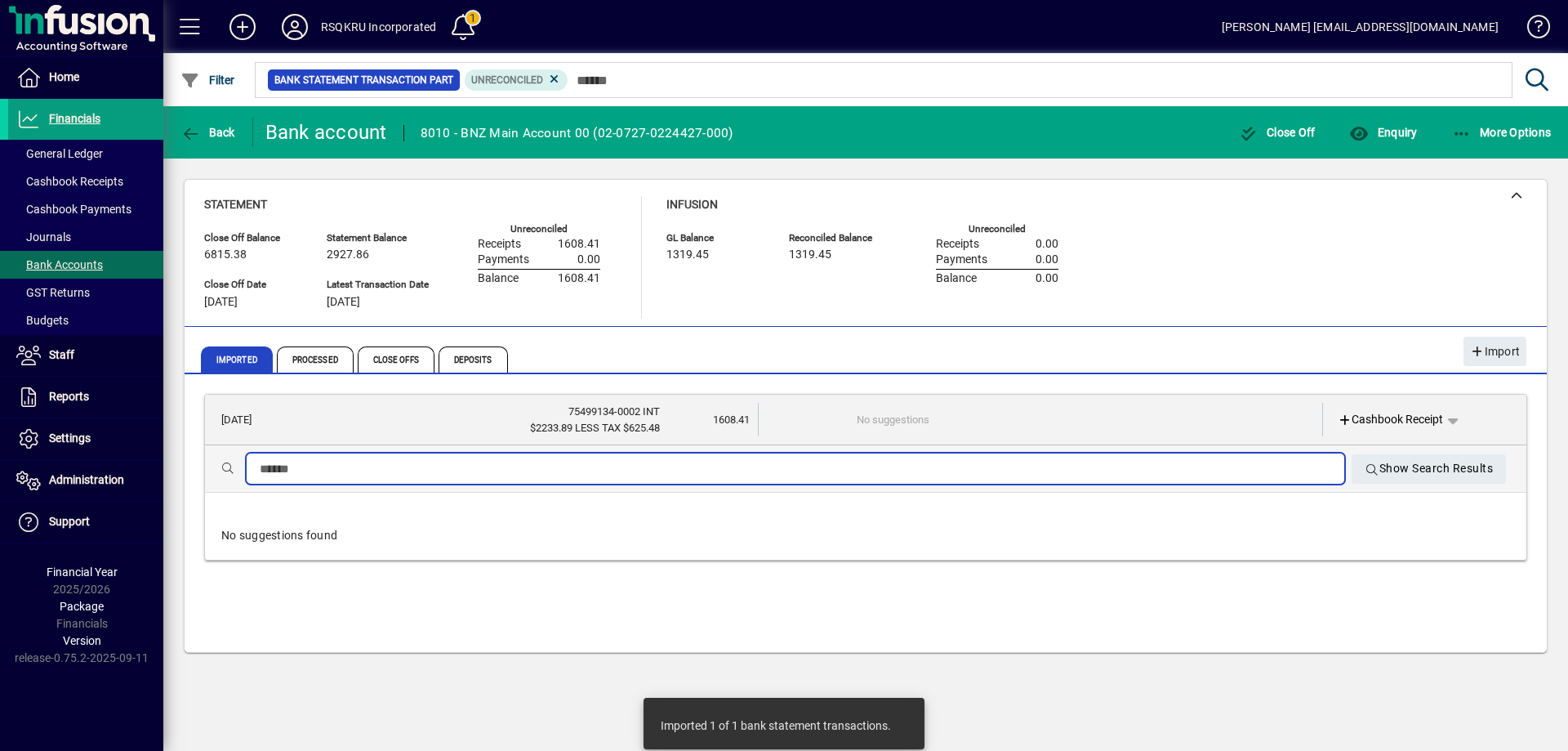
click at [424, 466] on input "text" at bounding box center [795, 468] width 1071 height 20
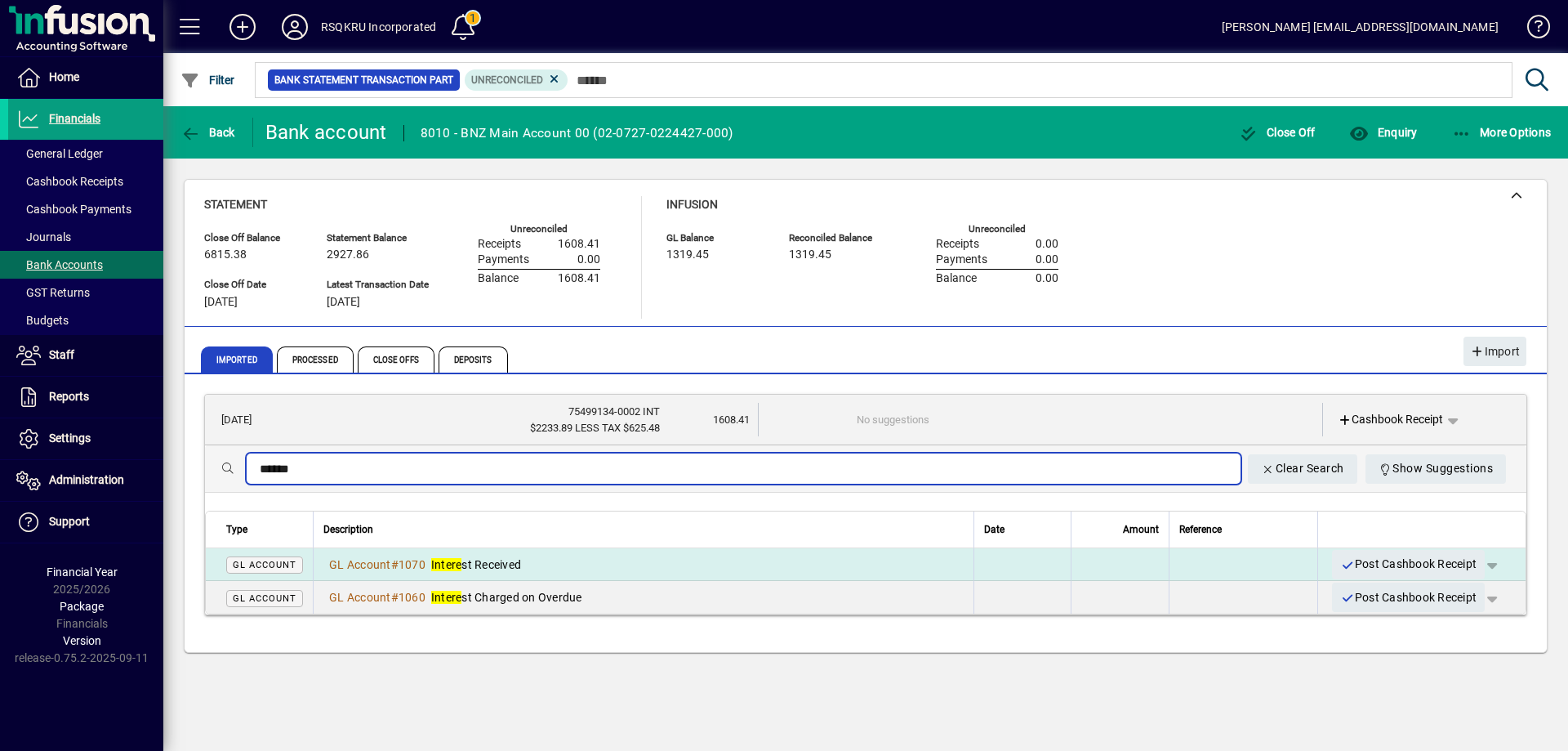
type input "******"
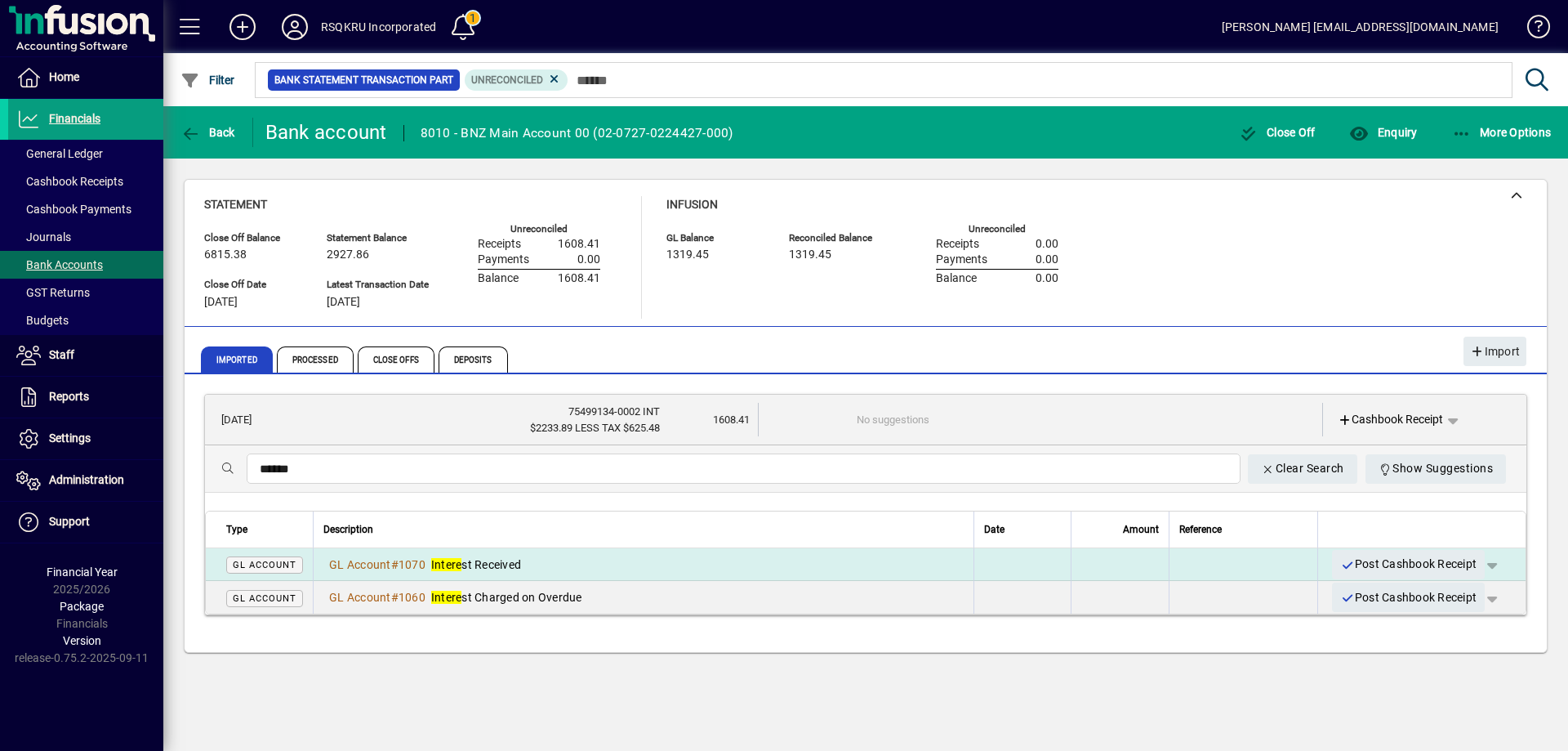
click at [468, 562] on span "Intere st Received" at bounding box center [476, 564] width 89 height 13
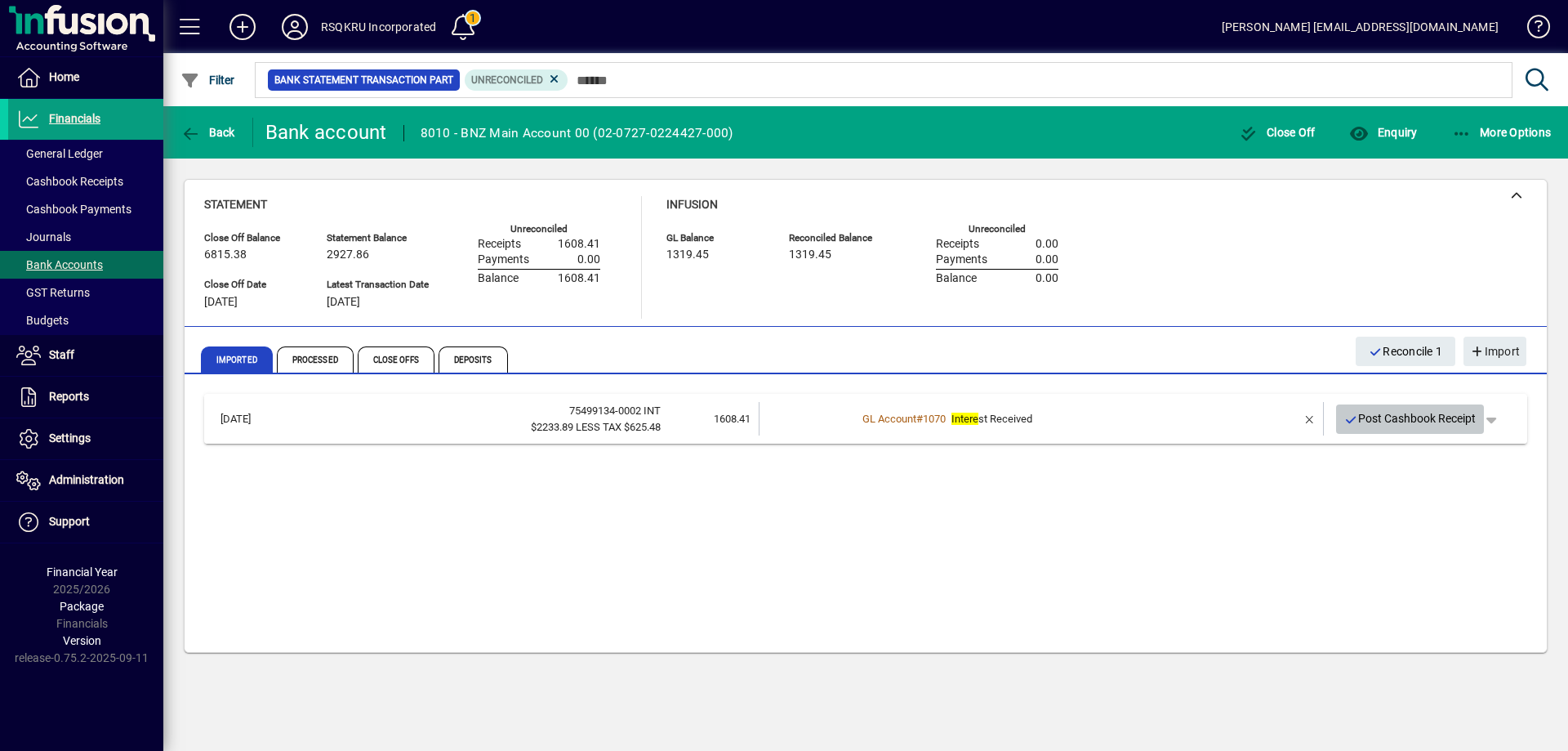
click at [1419, 419] on span "Post Cashbook Receipt" at bounding box center [1410, 419] width 132 height 27
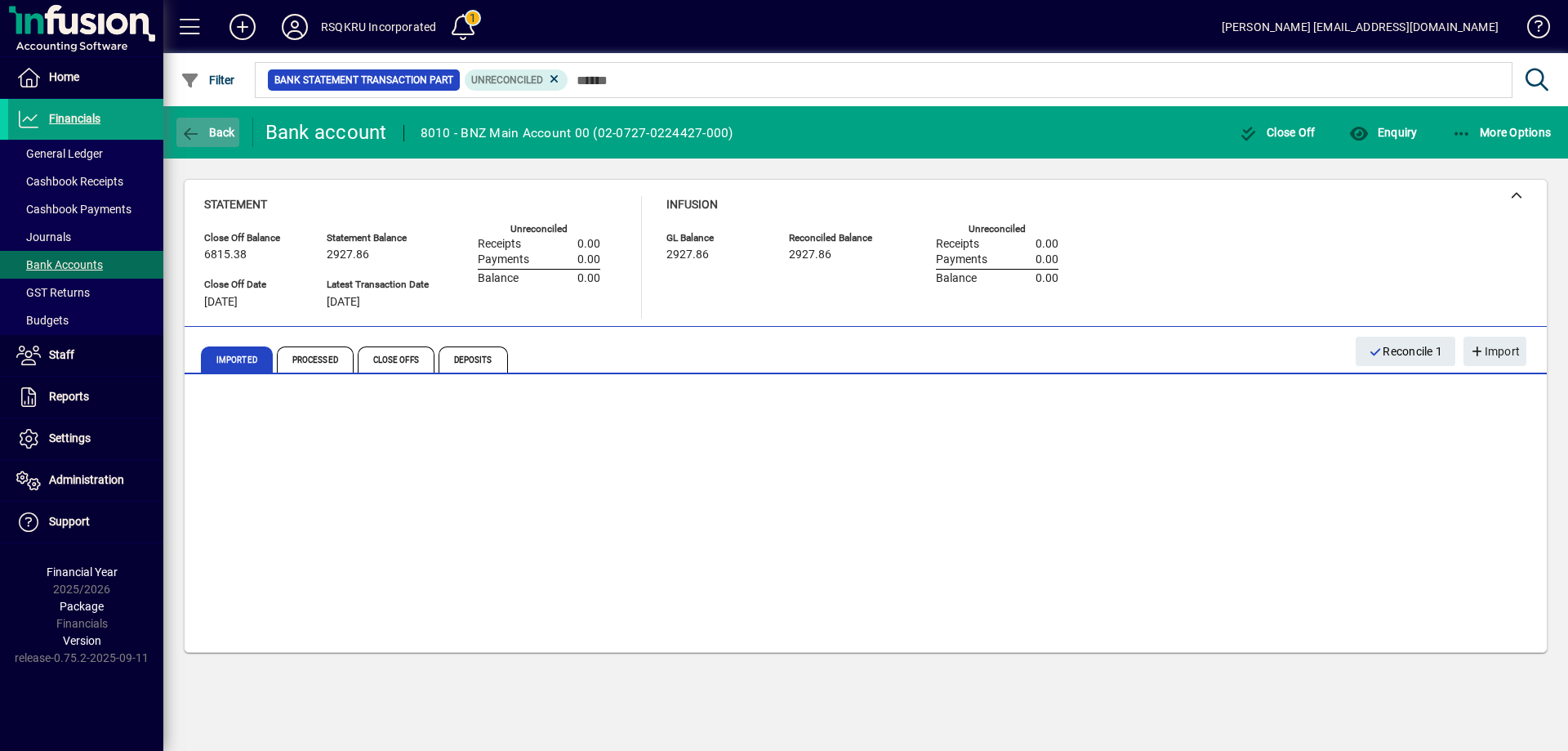
click at [220, 129] on span "Back" at bounding box center [208, 132] width 55 height 13
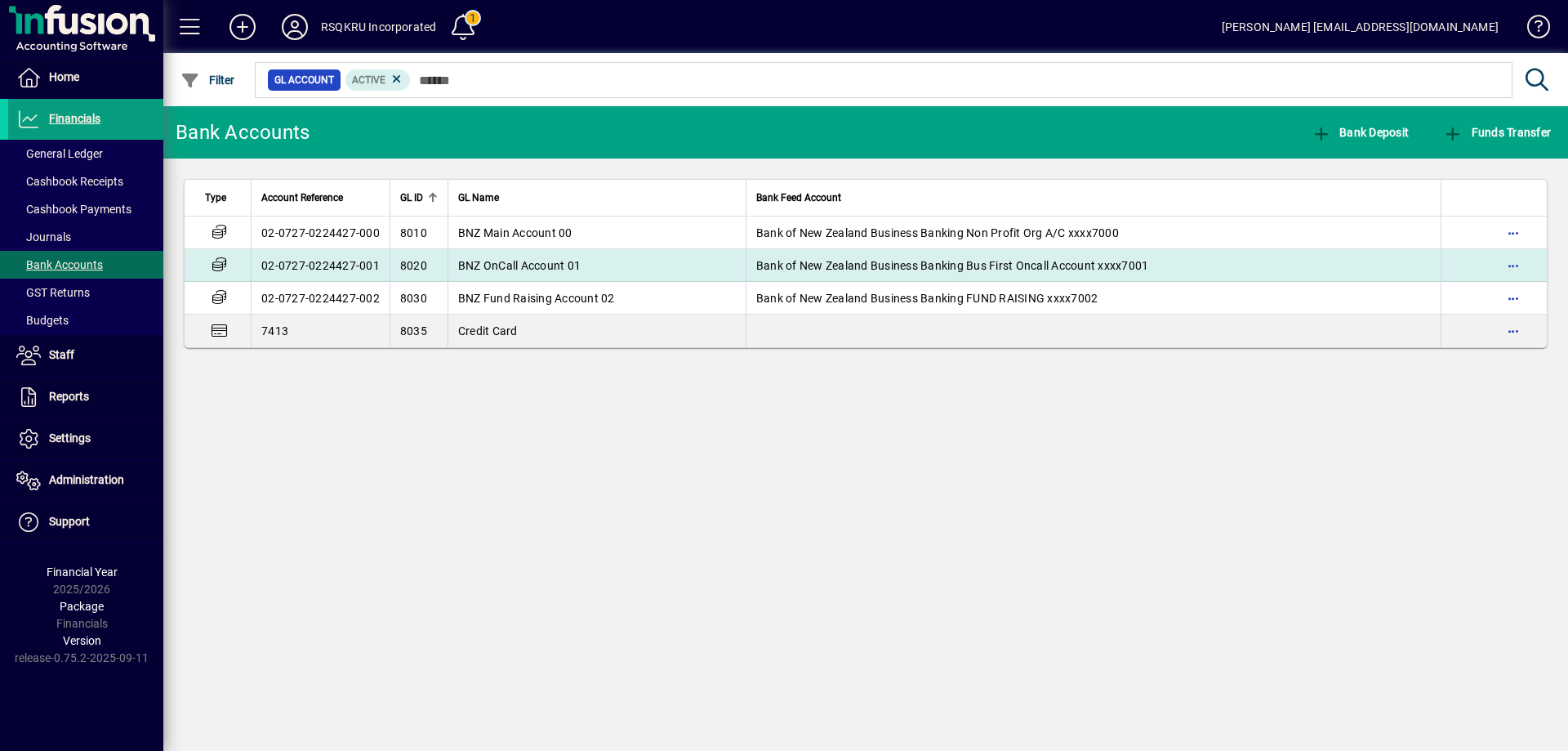
drag, startPoint x: 521, startPoint y: 269, endPoint x: 369, endPoint y: 274, distance: 152.1
click at [369, 274] on tr "02-0727-0224427-001 8020 BNZ OnCall Account 01 Bank of New Zealand Business Ban…" at bounding box center [865, 266] width 1362 height 32
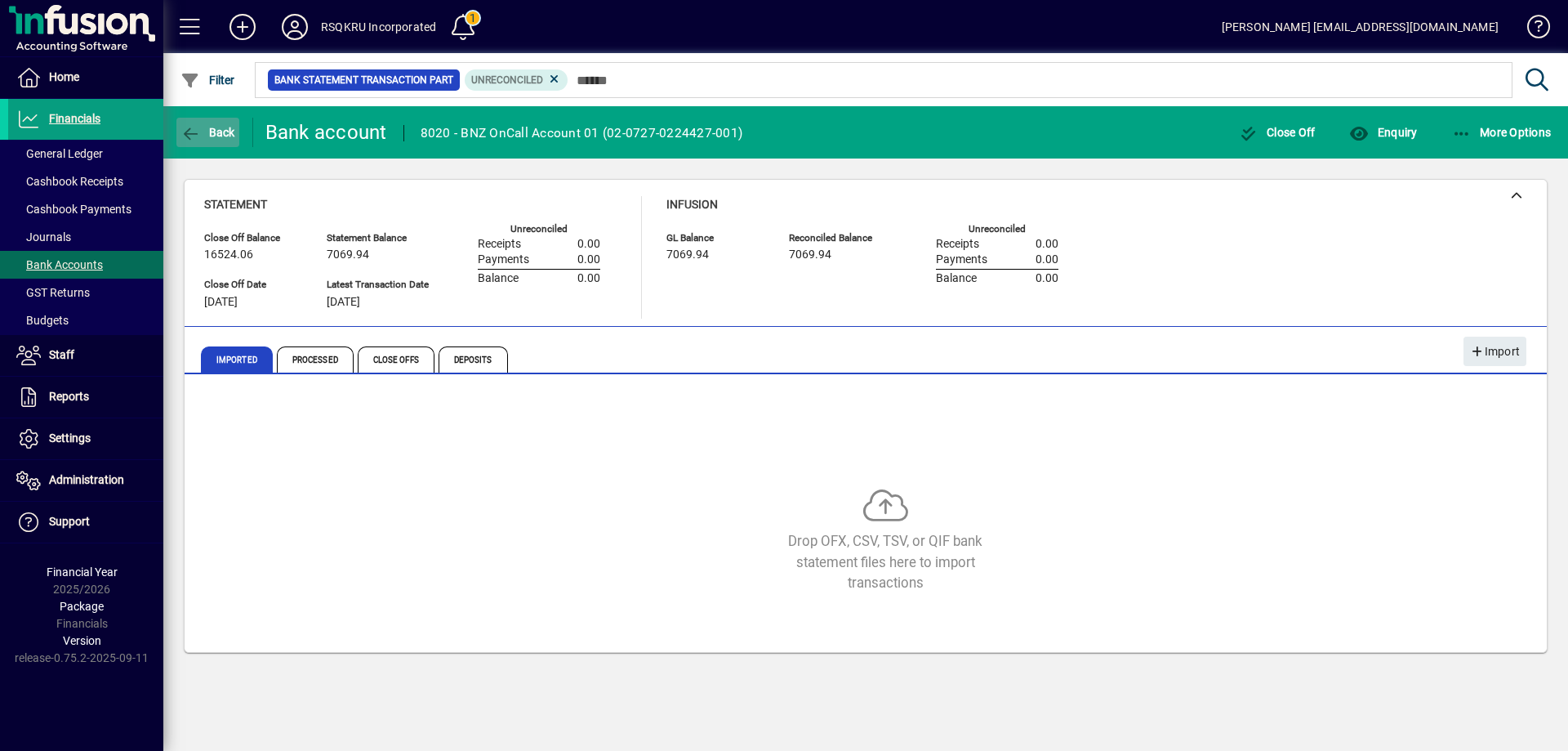
click at [218, 123] on span "button" at bounding box center [207, 131] width 63 height 39
